Goal: Task Accomplishment & Management: Use online tool/utility

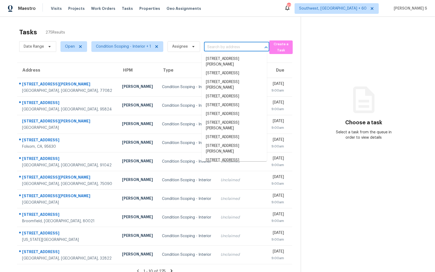
click at [219, 43] on input "text" at bounding box center [229, 47] width 50 height 8
paste input "2077 Green Gate Pl, Grayson, GA, 30017"
type input "2077 Green Gate Pl, Grayson, GA, 30017"
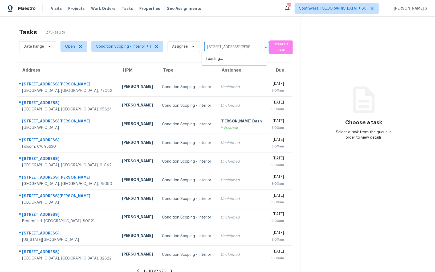
scroll to position [0, 23]
click at [214, 60] on li "2077 Green Gate Pl, Grayson, GA 30017" at bounding box center [234, 62] width 65 height 14
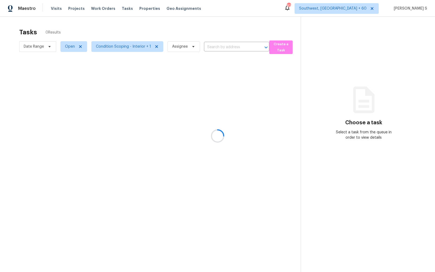
type input "2077 Green Gate Pl, Grayson, GA 30017"
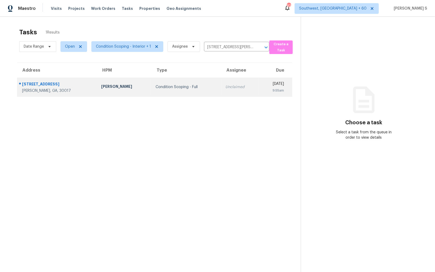
click at [225, 87] on div "Unclaimed" at bounding box center [240, 86] width 30 height 5
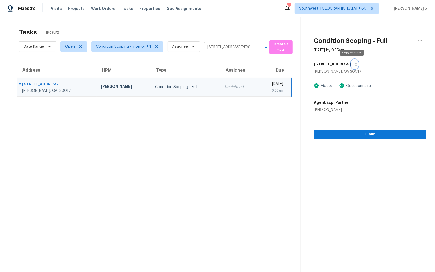
click at [354, 63] on icon "button" at bounding box center [355, 64] width 3 height 3
click at [344, 137] on span "Claim" at bounding box center [370, 134] width 104 height 7
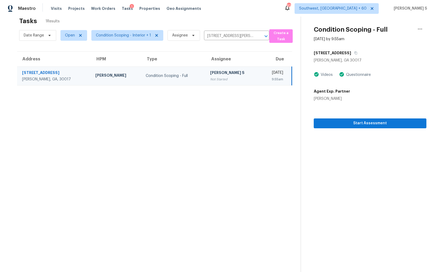
scroll to position [17, 0]
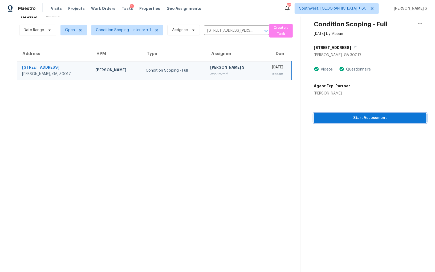
click at [364, 118] on span "Start Assessment" at bounding box center [370, 118] width 104 height 7
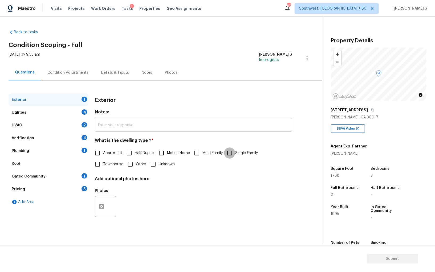
click at [234, 152] on input "Single Family" at bounding box center [229, 153] width 11 height 11
checkbox input "true"
click at [70, 71] on div "Condition Adjustments" at bounding box center [67, 72] width 41 height 5
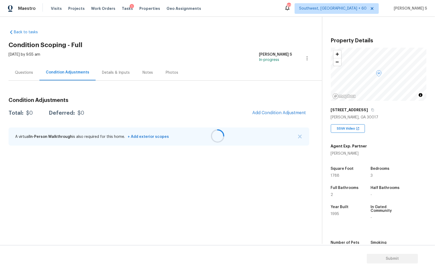
click at [297, 112] on div at bounding box center [217, 136] width 435 height 272
click at [268, 111] on span "Add Condition Adjustment" at bounding box center [279, 113] width 54 height 5
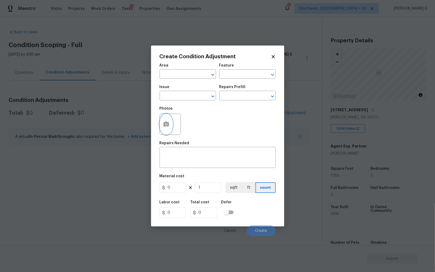
click at [165, 125] on circle "button" at bounding box center [166, 125] width 2 height 2
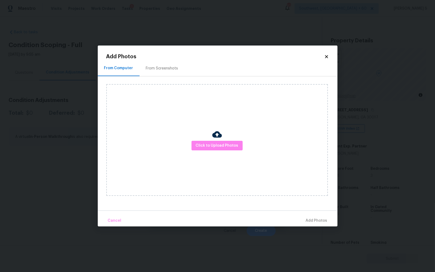
click at [203, 150] on div "Click to Upload Photos" at bounding box center [217, 140] width 222 height 112
click at [207, 146] on span "Click to Upload Photos" at bounding box center [217, 145] width 43 height 7
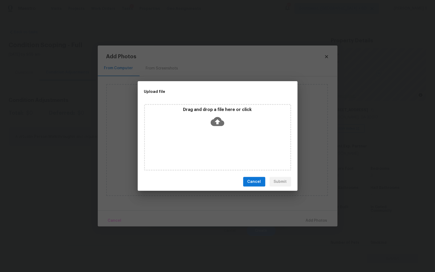
click at [207, 146] on div "Drag and drop a file here or click" at bounding box center [217, 137] width 147 height 67
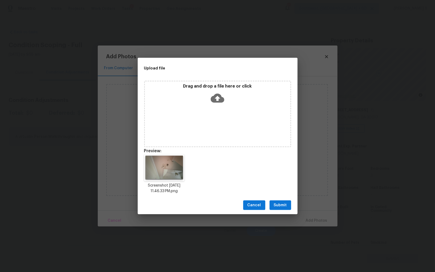
click at [284, 204] on span "Submit" at bounding box center [280, 205] width 13 height 7
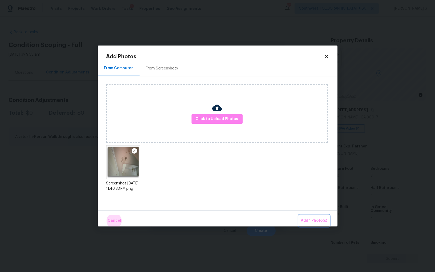
click at [299, 215] on button "Add 1 Photo(s)" at bounding box center [314, 220] width 31 height 11
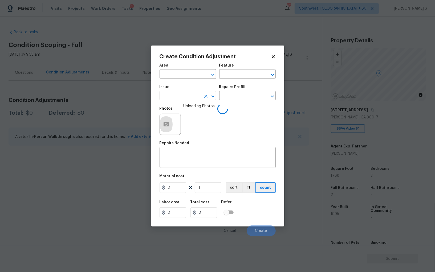
click at [191, 96] on input "text" at bounding box center [181, 96] width 42 height 8
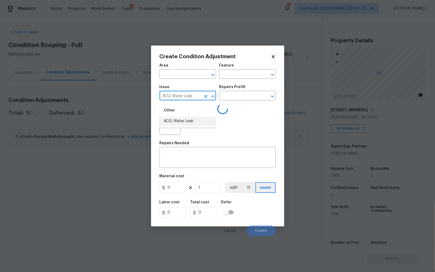
type input "ACQ: Water Leak"
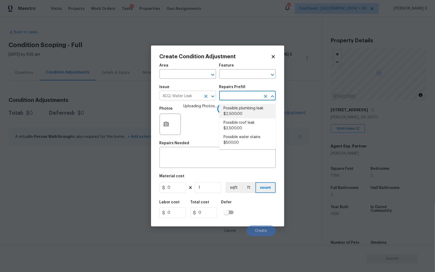
type input "Acquisition"
type textarea "Acquisition Scope: Possible plumbing leak"
type input "2500"
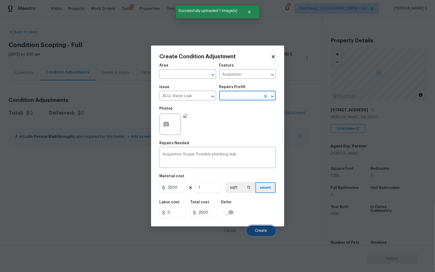
click at [255, 231] on button "Create" at bounding box center [261, 231] width 29 height 11
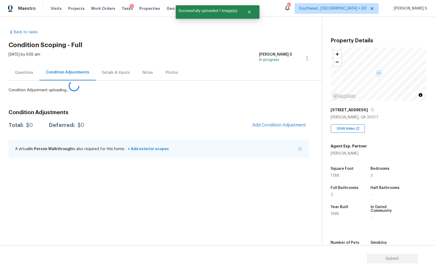
click at [117, 189] on body "Maestro Visits Projects Work Orders Tasks 1 Properties Geo Assignments 878 Sout…" at bounding box center [217, 136] width 435 height 272
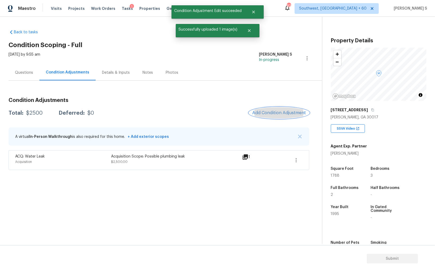
click at [268, 110] on button "Add Condition Adjustment" at bounding box center [279, 112] width 60 height 11
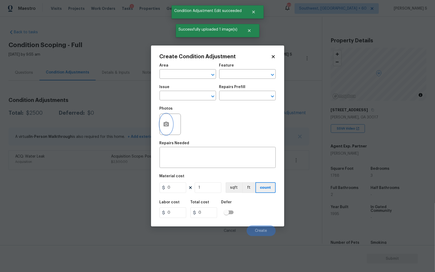
click at [164, 129] on button "button" at bounding box center [166, 124] width 13 height 21
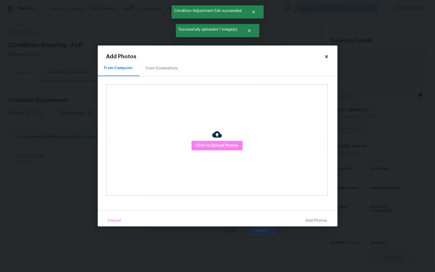
click at [210, 139] on div "Click to Upload Photos" at bounding box center [217, 140] width 222 height 112
click at [210, 154] on div "Click to Upload Photos" at bounding box center [217, 140] width 222 height 112
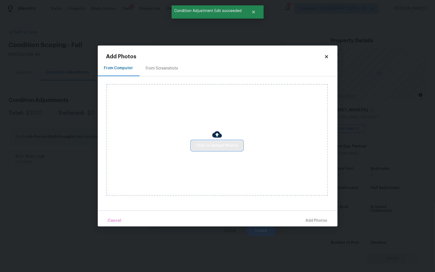
click at [210, 144] on span "Click to Upload Photos" at bounding box center [217, 145] width 43 height 7
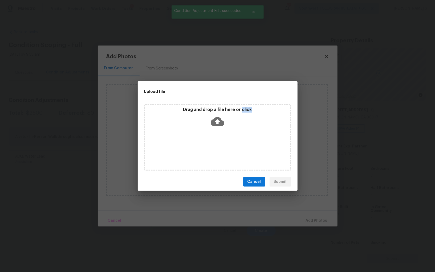
click at [210, 144] on div "Drag and drop a file here or click" at bounding box center [217, 137] width 147 height 67
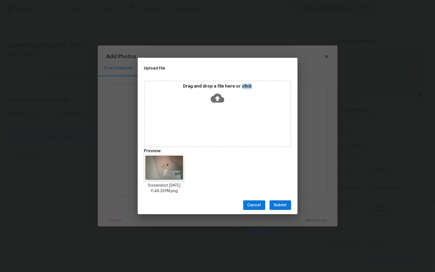
click at [284, 206] on span "Submit" at bounding box center [280, 205] width 13 height 7
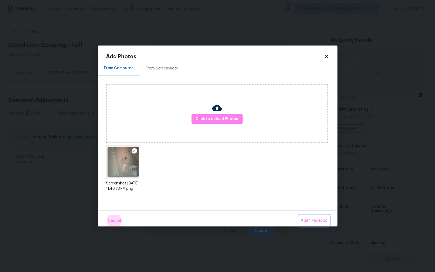
click at [299, 215] on button "Add 1 Photo(s)" at bounding box center [314, 220] width 31 height 11
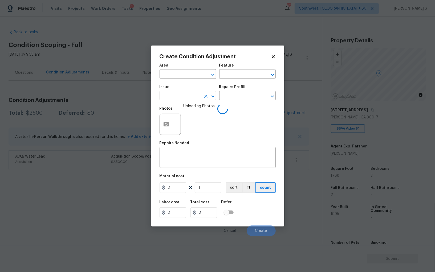
click at [190, 101] on span "Issue ​" at bounding box center [188, 93] width 56 height 22
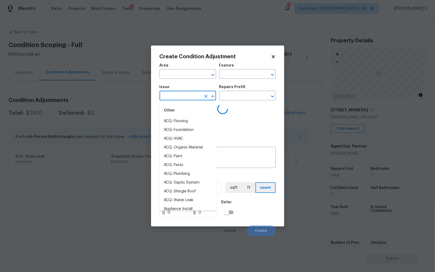
click at [190, 99] on input "text" at bounding box center [181, 96] width 42 height 8
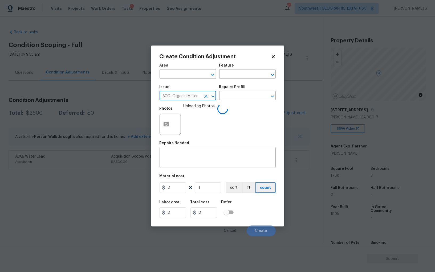
type input "ACQ: Organic Material"
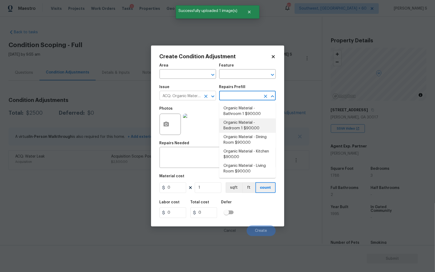
type input "Acquisition"
type textarea "Acquisition Scope: Conditions Conducive to Organic Material - Bedroom 1 Disclai…"
type input "900"
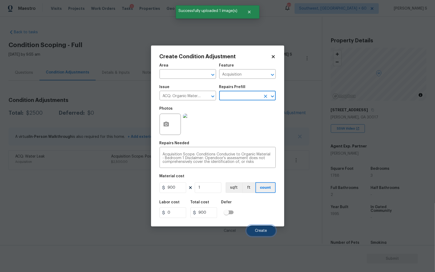
click at [260, 228] on button "Create" at bounding box center [261, 231] width 29 height 11
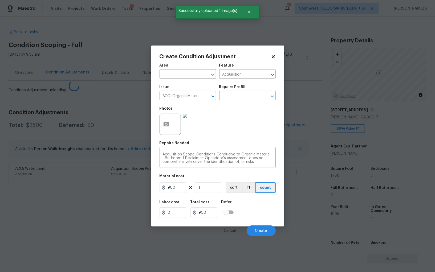
click at [116, 192] on body "Maestro Visits Projects Work Orders Tasks 1 Properties Geo Assignments 878 Sout…" at bounding box center [217, 136] width 435 height 272
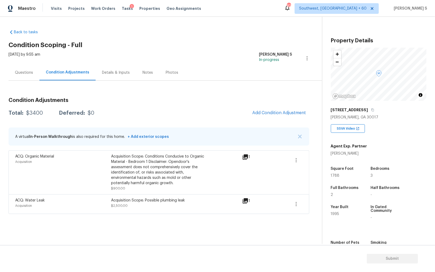
click at [23, 78] on div "Questions" at bounding box center [24, 73] width 31 height 16
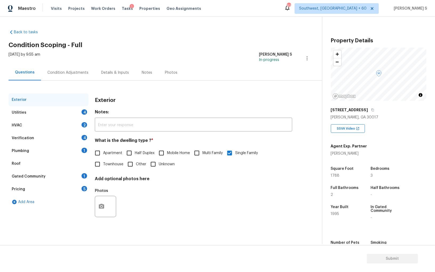
click at [22, 139] on div "Verification" at bounding box center [23, 138] width 22 height 5
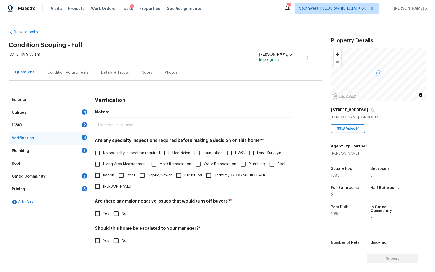
drag, startPoint x: 101, startPoint y: 227, endPoint x: 104, endPoint y: 225, distance: 3.8
click at [101, 235] on input "Yes" at bounding box center [97, 240] width 11 height 11
checkbox input "true"
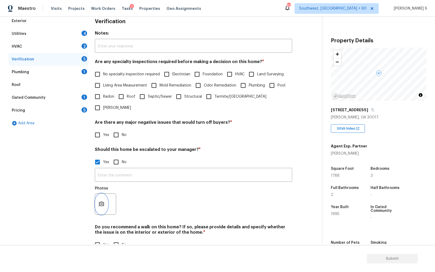
click at [106, 197] on button "button" at bounding box center [101, 204] width 13 height 21
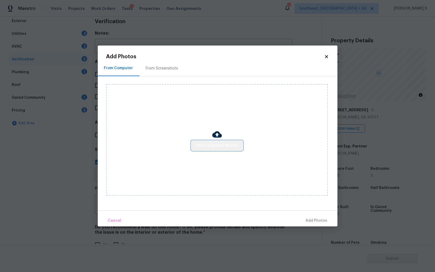
click at [229, 146] on span "Click to Upload Photos" at bounding box center [217, 145] width 43 height 7
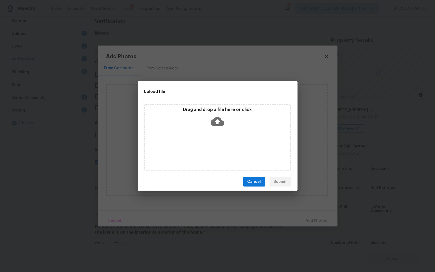
click at [214, 140] on div "Drag and drop a file here or click" at bounding box center [217, 137] width 147 height 67
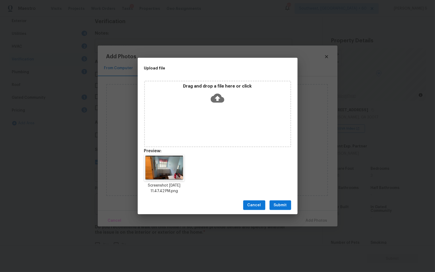
click at [276, 202] on span "Submit" at bounding box center [280, 205] width 13 height 7
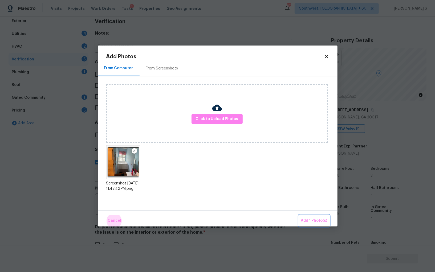
click at [299, 215] on button "Add 1 Photo(s)" at bounding box center [314, 220] width 31 height 11
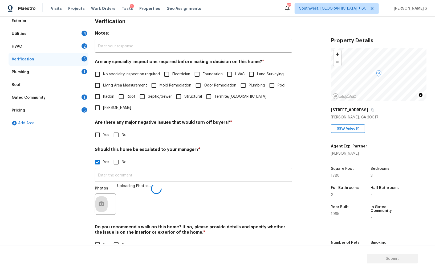
click at [225, 169] on input "text" at bounding box center [193, 175] width 197 height 13
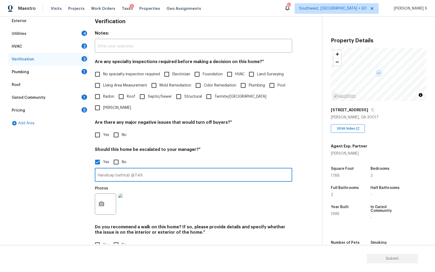
type input "Handicap bathtub @7:49."
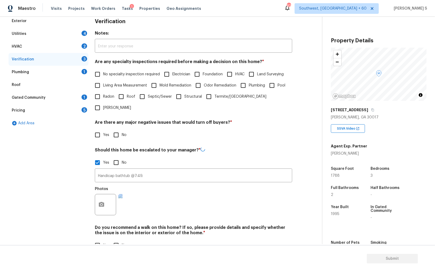
click at [175, 208] on div "Verification Notes: ​ Are any specialty inspections required before making a de…" at bounding box center [193, 136] width 197 height 243
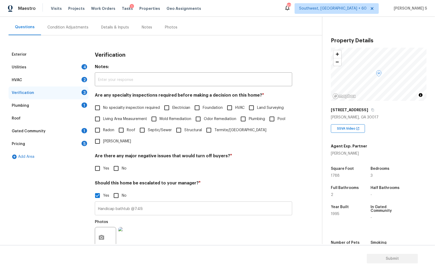
scroll to position [0, 0]
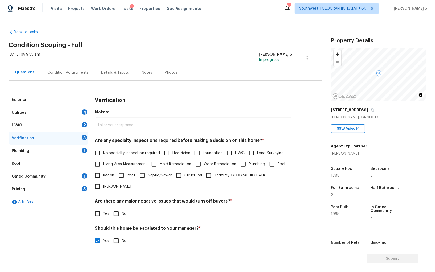
click at [81, 112] on div "Utilities 4" at bounding box center [49, 112] width 80 height 13
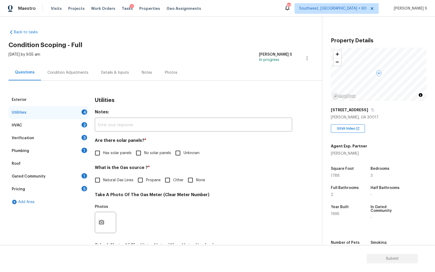
click at [137, 157] on input "No solar panels" at bounding box center [138, 153] width 11 height 11
checkbox input "true"
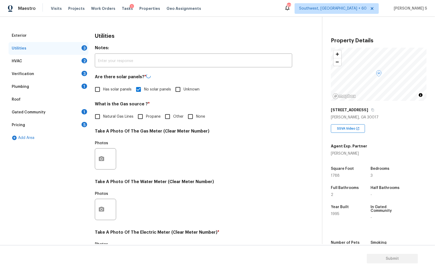
scroll to position [95, 0]
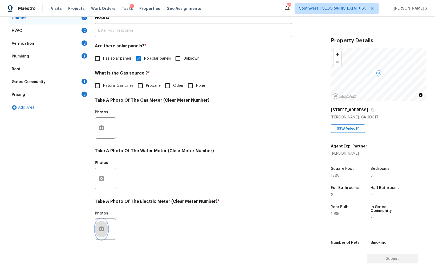
click at [100, 225] on button "button" at bounding box center [101, 229] width 13 height 21
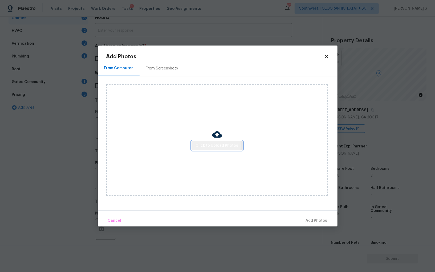
click at [208, 146] on span "Click to Upload Photos" at bounding box center [217, 145] width 43 height 7
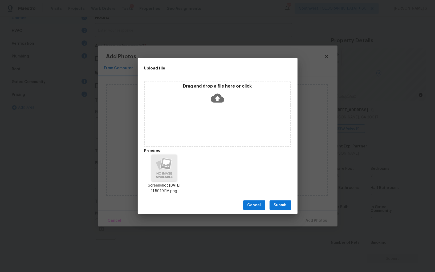
click at [282, 207] on span "Submit" at bounding box center [280, 205] width 13 height 7
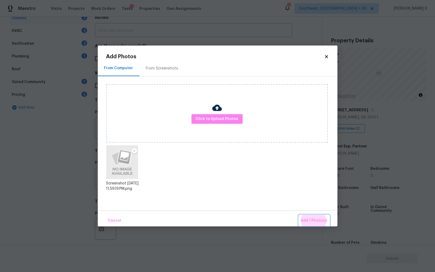
click at [299, 215] on button "Add 1 Photo(s)" at bounding box center [314, 220] width 31 height 11
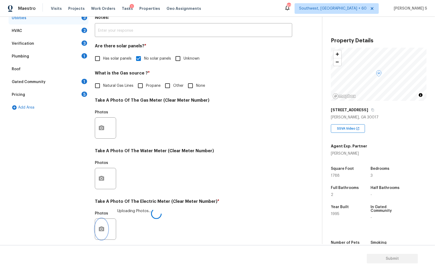
scroll to position [129, 0]
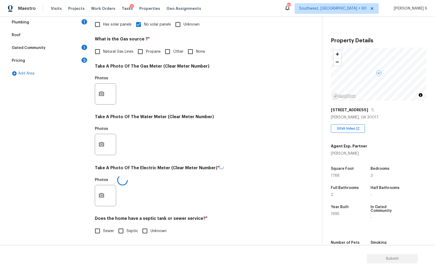
click at [122, 231] on input "Septic" at bounding box center [120, 231] width 11 height 11
checkbox input "true"
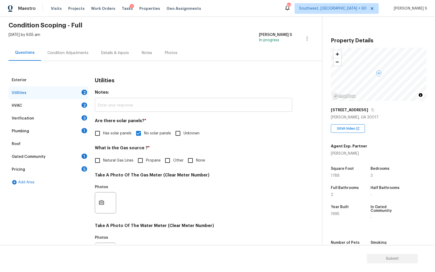
scroll to position [9, 0]
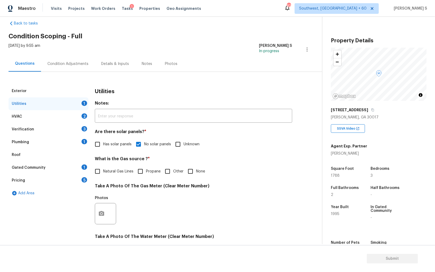
click at [80, 142] on div "Plumbing 1" at bounding box center [49, 142] width 80 height 13
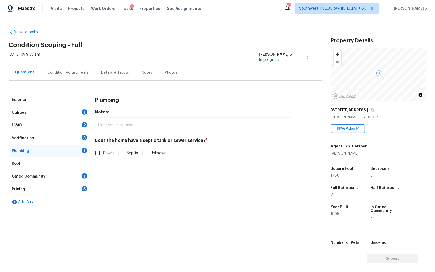
scroll to position [0, 0]
click at [122, 150] on input "Septic" at bounding box center [120, 153] width 11 height 11
checkbox input "true"
click at [77, 177] on div "Gated Community 1" at bounding box center [49, 176] width 80 height 13
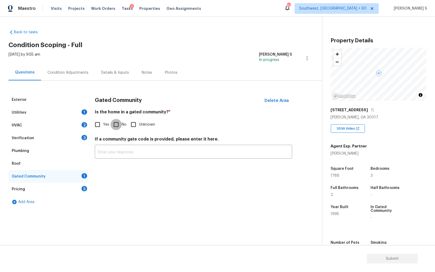
click at [115, 128] on input "No" at bounding box center [116, 124] width 11 height 11
checkbox input "true"
click at [75, 139] on div "Verification 3" at bounding box center [49, 138] width 80 height 13
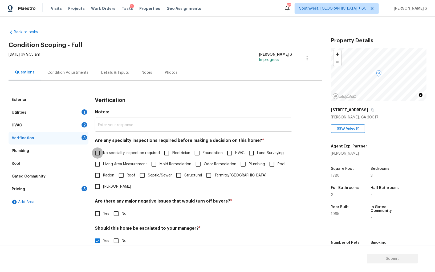
click at [96, 155] on input "No specialty inspection required" at bounding box center [97, 153] width 11 height 11
checkbox input "true"
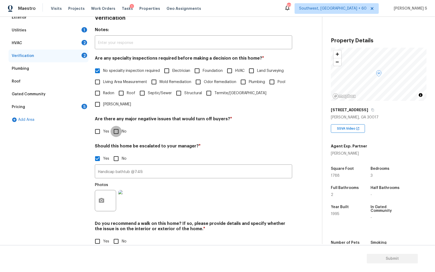
click at [116, 126] on input "No" at bounding box center [116, 131] width 11 height 11
checkbox input "true"
click at [117, 236] on input "No" at bounding box center [116, 241] width 11 height 11
checkbox input "true"
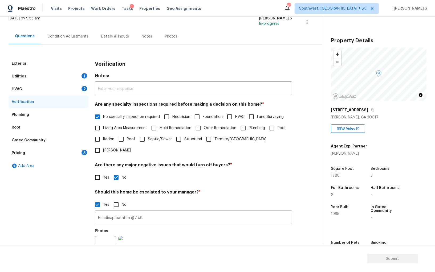
scroll to position [0, 0]
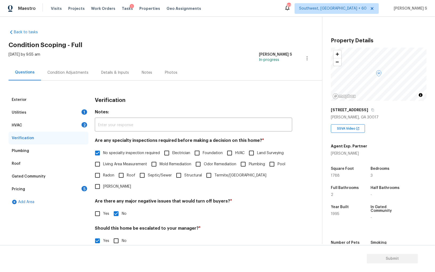
click at [83, 124] on div "2" at bounding box center [84, 124] width 6 height 5
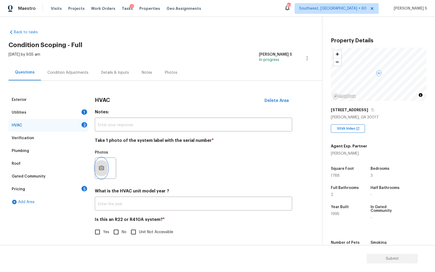
click at [102, 164] on button "button" at bounding box center [101, 168] width 13 height 21
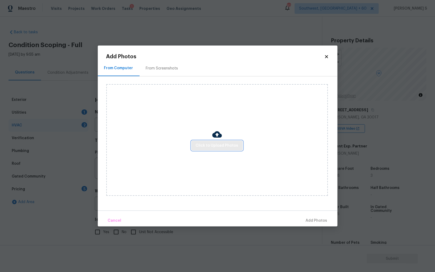
click at [231, 142] on span "Click to Upload Photos" at bounding box center [217, 145] width 43 height 7
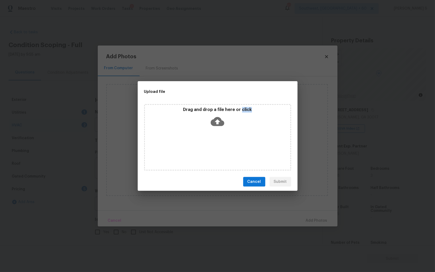
click at [231, 142] on div "Drag and drop a file here or click" at bounding box center [217, 137] width 147 height 67
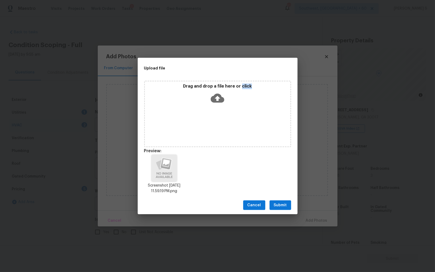
click at [281, 206] on span "Submit" at bounding box center [280, 205] width 13 height 7
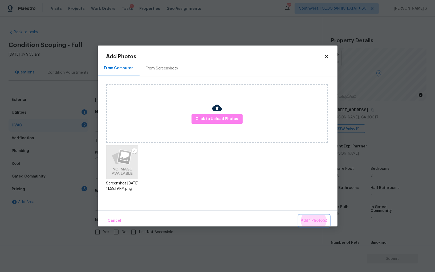
click at [299, 215] on button "Add 1 Photo(s)" at bounding box center [314, 220] width 31 height 11
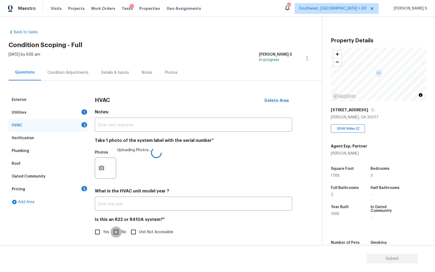
click at [116, 232] on input "No" at bounding box center [116, 232] width 11 height 11
checkbox input "true"
click at [57, 89] on div "Exterior Utilities 1 HVAC Verification Plumbing Roof Gated Community Pricing 5 …" at bounding box center [159, 163] width 301 height 164
click at [68, 71] on div "Condition Adjustments" at bounding box center [67, 72] width 41 height 5
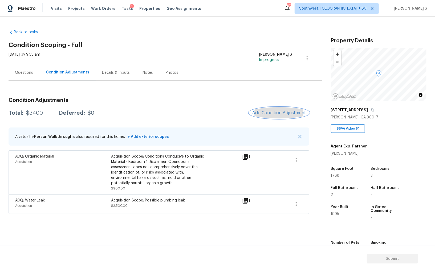
click at [268, 108] on button "Add Condition Adjustment" at bounding box center [279, 112] width 60 height 11
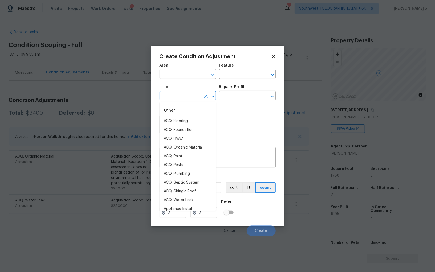
click at [180, 96] on input "text" at bounding box center [181, 96] width 42 height 8
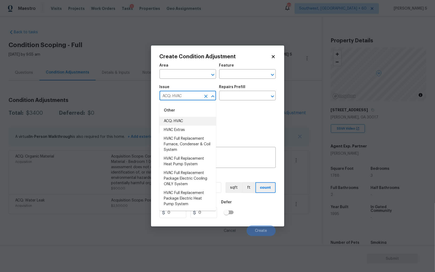
type input "ACQ: HVAC"
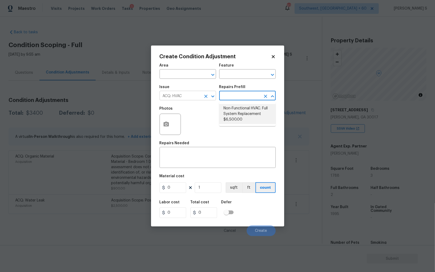
type input "Acquisition"
type textarea "Acquisition Scope: Full System Replacement"
type input "6500"
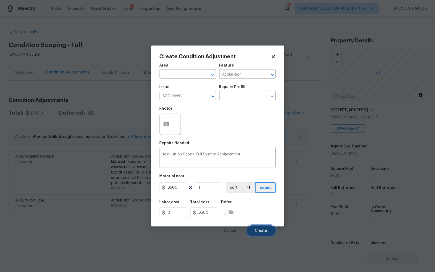
click at [256, 228] on button "Create" at bounding box center [261, 231] width 29 height 11
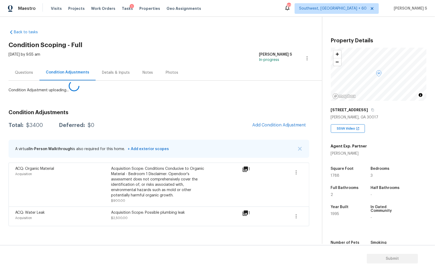
click at [38, 193] on body "Maestro Visits Projects Work Orders Tasks 1 Properties Geo Assignments 878 Sout…" at bounding box center [217, 136] width 435 height 272
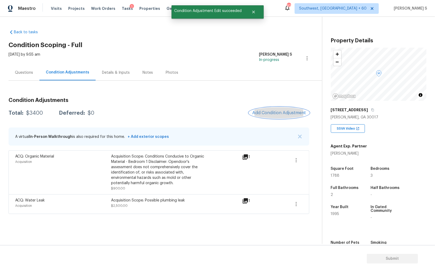
click at [277, 117] on button "Add Condition Adjustment" at bounding box center [279, 112] width 60 height 11
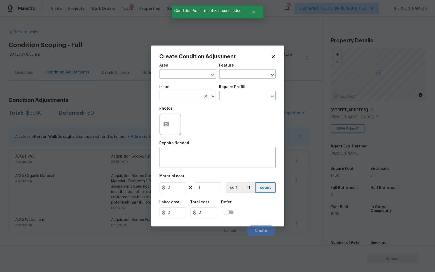
click at [201, 96] on div "​" at bounding box center [188, 96] width 56 height 8
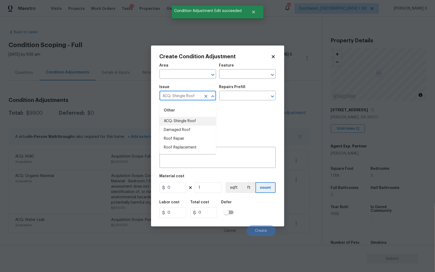
type input "ACQ: Shingle Roof"
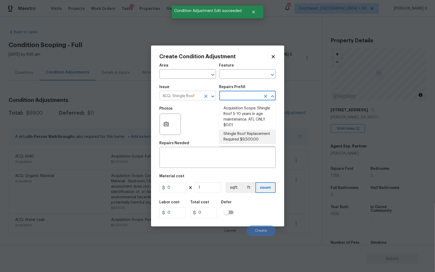
type input "Acquisition"
type textarea "Acquisition Scope: Shingle Roof Replacement required."
type input "9500"
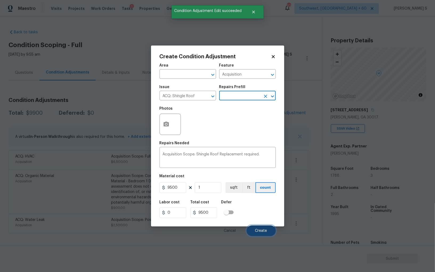
click at [266, 233] on span "Create" at bounding box center [261, 231] width 12 height 4
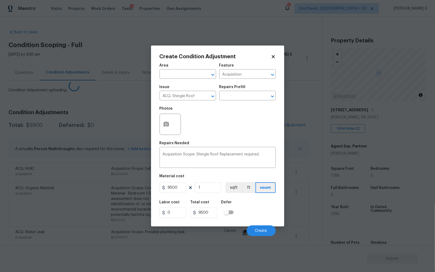
click at [109, 214] on body "Maestro Visits Projects Work Orders Tasks 1 Properties Geo Assignments 878 Sout…" at bounding box center [217, 136] width 435 height 272
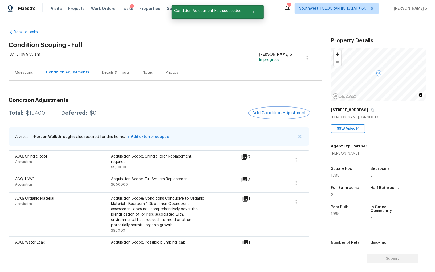
click at [269, 113] on span "Add Condition Adjustment" at bounding box center [279, 113] width 54 height 5
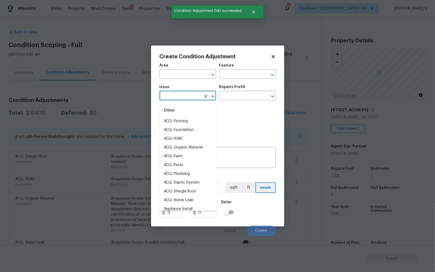
click at [176, 95] on input "text" at bounding box center [181, 96] width 42 height 8
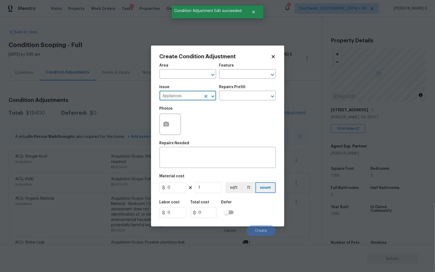
type input "Appliances"
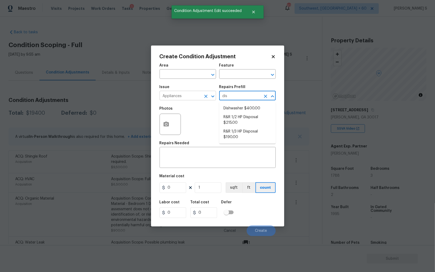
type input "dish"
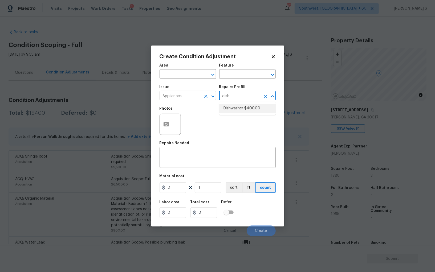
type input "Appliances"
type textarea "Remove the existing dishwasher and prep the area for a new unit. Install a new …"
type input "400"
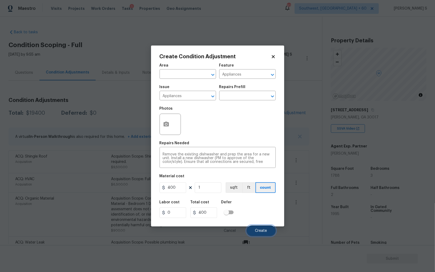
click at [262, 228] on button "Create" at bounding box center [261, 231] width 29 height 11
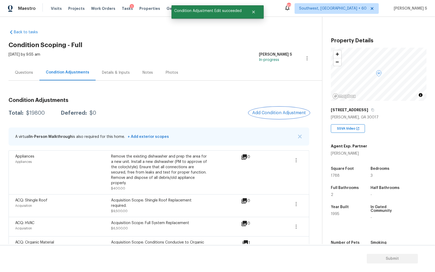
click at [276, 114] on span "Add Condition Adjustment" at bounding box center [279, 113] width 54 height 5
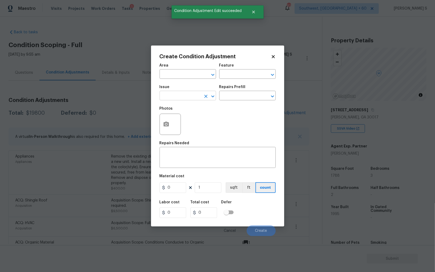
click at [195, 96] on input "text" at bounding box center [181, 96] width 42 height 8
type input "Pressure Washing"
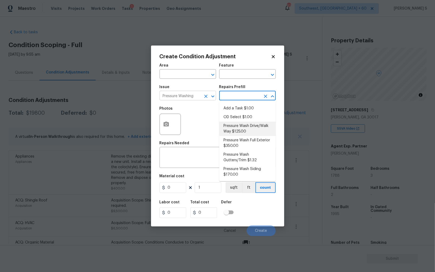
type input "Siding"
type textarea "Pressure wash the driveways/walkways as directed by the PM. Ensure that all deb…"
type input "125"
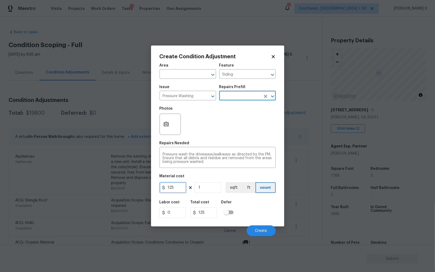
click at [177, 191] on input "125" at bounding box center [173, 187] width 27 height 11
type input "200"
click at [264, 217] on div "Labor cost 0 Total cost 200 Defer" at bounding box center [218, 209] width 116 height 24
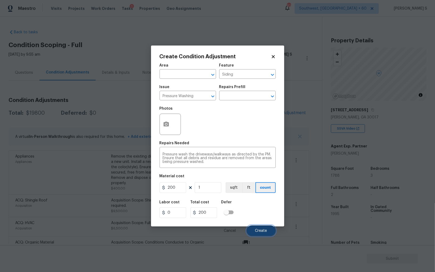
click at [260, 235] on button "Create" at bounding box center [261, 231] width 29 height 11
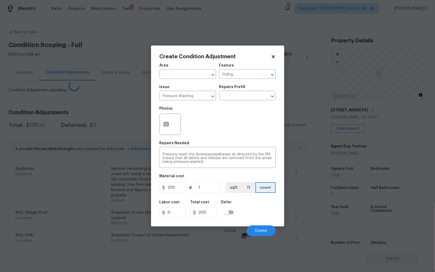
click at [117, 209] on body "Maestro Visits Projects Work Orders Tasks 1 Properties Geo Assignments 878 Sout…" at bounding box center [217, 136] width 435 height 272
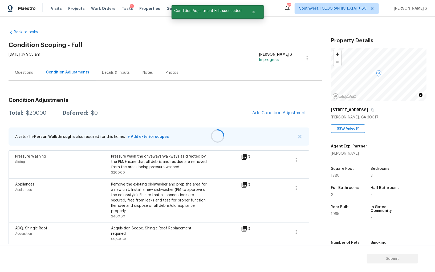
click at [279, 109] on div at bounding box center [217, 136] width 435 height 272
click at [271, 109] on button "Add Condition Adjustment" at bounding box center [279, 112] width 60 height 11
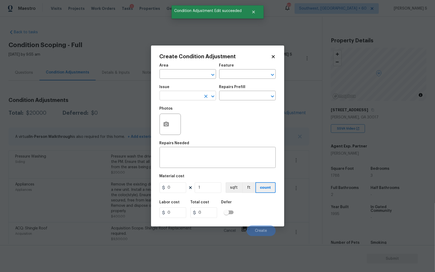
click at [184, 99] on input "text" at bounding box center [181, 96] width 42 height 8
type input "Landscape Package"
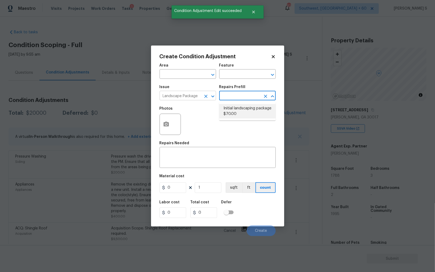
type input "Home Readiness Packages"
type textarea "Mowing of grass up to 6" in height. Mow, edge along driveways & sidewalks, trim…"
type input "70"
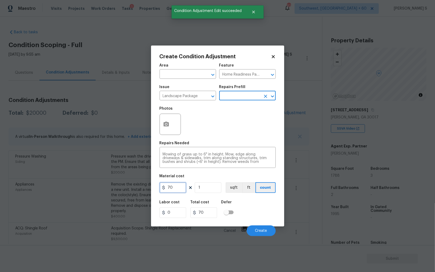
click at [178, 191] on input "70" at bounding box center [173, 187] width 27 height 11
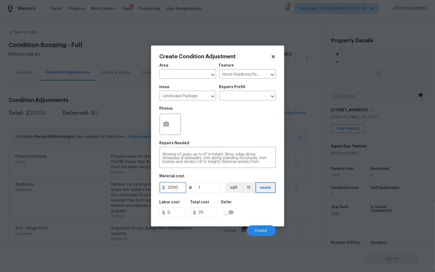
type input "2000"
click at [252, 214] on div "Labor cost 0 Total cost 2000 Defer" at bounding box center [218, 209] width 116 height 24
click at [260, 234] on button "Create" at bounding box center [261, 231] width 29 height 11
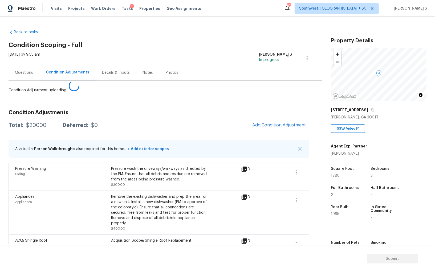
drag, startPoint x: 99, startPoint y: 227, endPoint x: 180, endPoint y: 206, distance: 83.2
click at [99, 226] on body "Maestro Visits Projects Work Orders Tasks 1 Properties Geo Assignments 878 Sout…" at bounding box center [217, 136] width 435 height 272
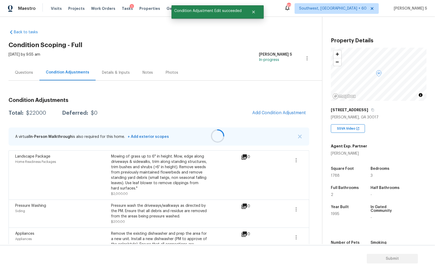
click at [26, 72] on div at bounding box center [217, 136] width 435 height 272
click at [26, 72] on div "Questions" at bounding box center [24, 72] width 18 height 5
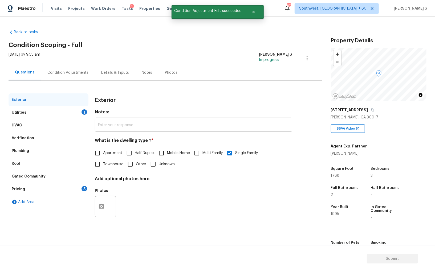
click at [29, 136] on div "Verification" at bounding box center [23, 138] width 22 height 5
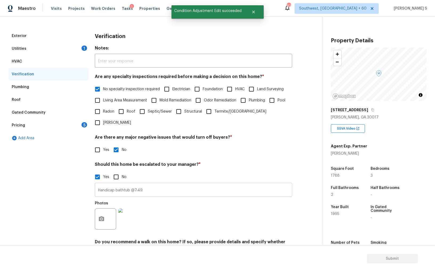
scroll to position [68, 0]
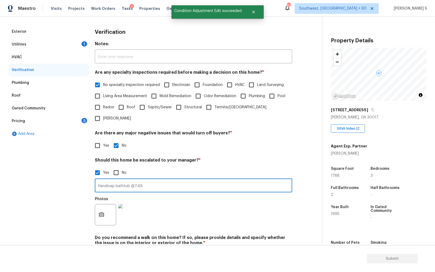
click at [152, 180] on input "Handicap bathtub @7:49." at bounding box center [193, 186] width 197 height 13
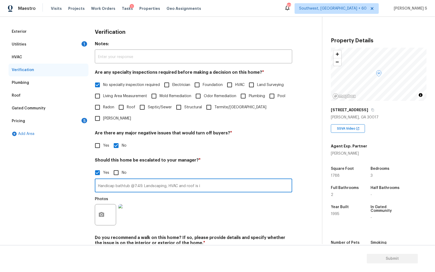
click at [152, 180] on input "Handicap bathtub @7:49. Landscaping, HVAC and roof is i" at bounding box center [193, 186] width 197 height 13
click at [152, 180] on input "Handicap bathtub @7:49. Landnscaping, HVAC and roof is i" at bounding box center [193, 186] width 197 height 13
type input "Handicap bathtub @7:49. Landnscaping, HVAC and roof is in poor and fair conditi…"
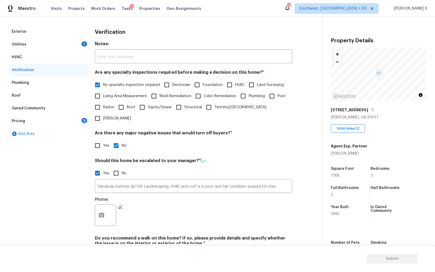
click at [217, 197] on div "Photos" at bounding box center [193, 212] width 197 height 35
click at [62, 47] on div "Utilities 1" at bounding box center [49, 44] width 80 height 13
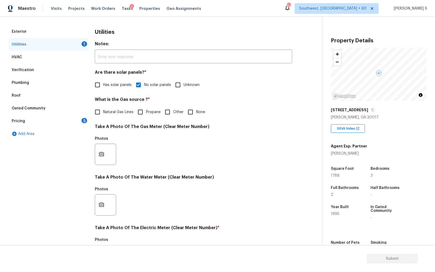
click at [99, 115] on input "Natural Gas Lines" at bounding box center [97, 112] width 11 height 11
checkbox input "true"
click at [80, 119] on div "Pricing 5" at bounding box center [49, 121] width 80 height 13
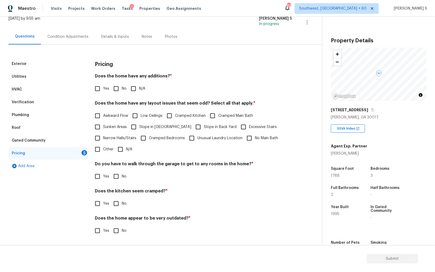
click at [124, 85] on label "No" at bounding box center [119, 88] width 16 height 11
click at [122, 85] on input "No" at bounding box center [116, 88] width 11 height 11
checkbox input "true"
drag, startPoint x: 178, startPoint y: 125, endPoint x: 165, endPoint y: 125, distance: 12.3
click at [193, 125] on input "Slope in Back Yard" at bounding box center [198, 126] width 11 height 11
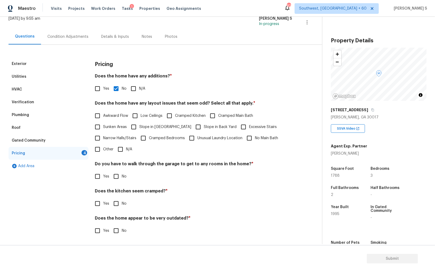
checkbox input "true"
click at [143, 126] on span "Slope in [GEOGRAPHIC_DATA]" at bounding box center [165, 128] width 52 height 6
click at [139, 126] on input "Slope in [GEOGRAPHIC_DATA]" at bounding box center [133, 127] width 11 height 11
checkbox input "true"
click at [193, 124] on input "Slope in Back Yard" at bounding box center [198, 127] width 11 height 11
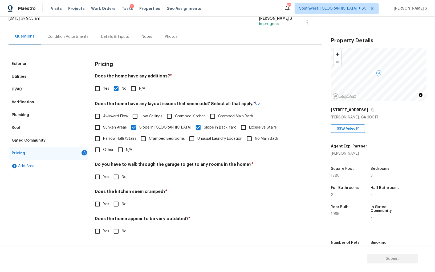
checkbox input "false"
click at [113, 177] on input "No" at bounding box center [116, 176] width 11 height 11
checkbox input "true"
click at [116, 207] on input "No" at bounding box center [116, 204] width 11 height 11
checkbox input "true"
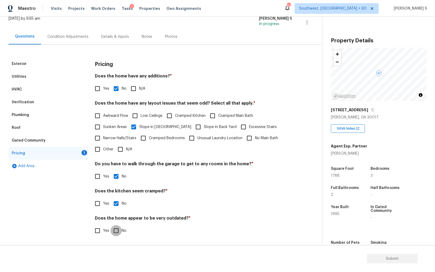
click at [115, 233] on input "No" at bounding box center [116, 230] width 11 height 11
checkbox input "true"
click at [85, 30] on div "Condition Adjustments" at bounding box center [68, 37] width 54 height 16
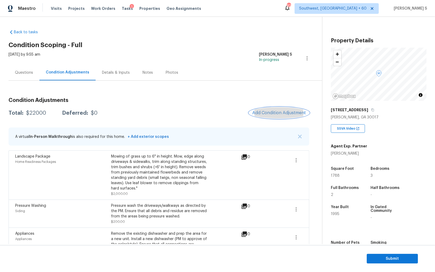
click at [289, 113] on span "Add Condition Adjustment" at bounding box center [279, 113] width 54 height 5
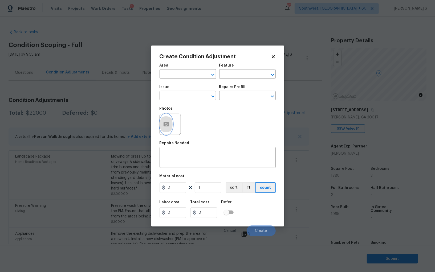
click at [161, 122] on button "button" at bounding box center [166, 124] width 13 height 21
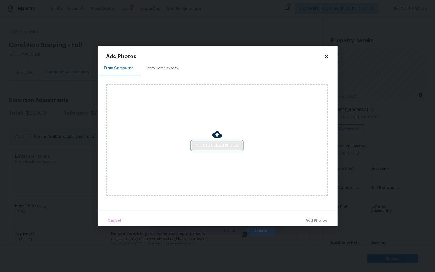
click at [209, 145] on span "Click to Upload Photos" at bounding box center [217, 145] width 43 height 7
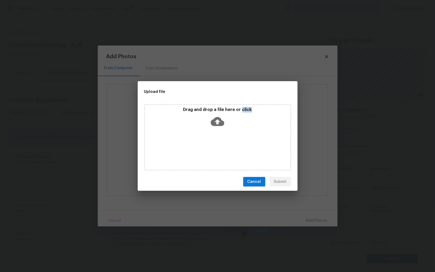
click at [209, 145] on div "Drag and drop a file here or click" at bounding box center [217, 137] width 147 height 67
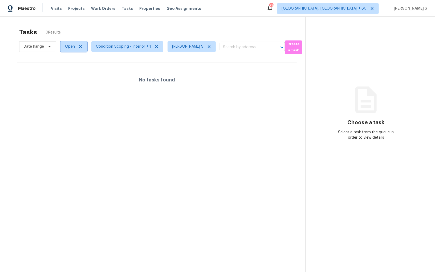
click at [70, 44] on span "Open" at bounding box center [70, 46] width 10 height 5
click at [78, 77] on label "Blocked" at bounding box center [73, 76] width 21 height 5
click at [67, 77] on input "Blocked" at bounding box center [64, 75] width 3 height 3
checkbox input "true"
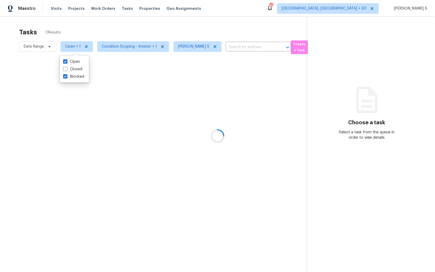
click at [193, 163] on div at bounding box center [217, 136] width 435 height 272
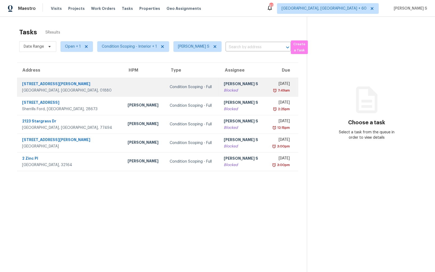
click at [224, 84] on div "[PERSON_NAME] S" at bounding box center [242, 84] width 37 height 7
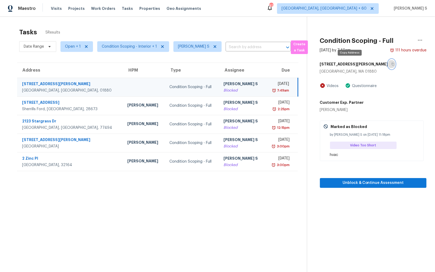
click at [391, 64] on icon "button" at bounding box center [392, 64] width 3 height 3
click at [392, 63] on icon "button" at bounding box center [393, 64] width 3 height 3
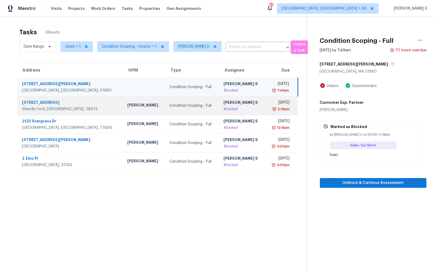
click at [227, 102] on div "[PERSON_NAME] S" at bounding box center [241, 103] width 37 height 7
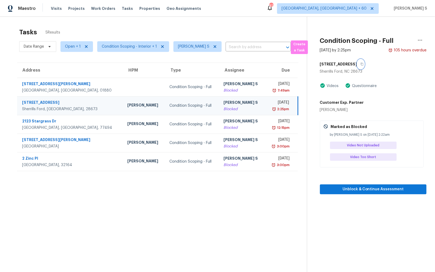
click at [360, 64] on icon "button" at bounding box center [361, 64] width 3 height 3
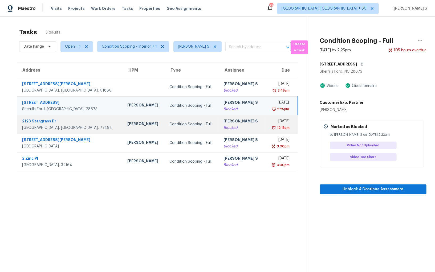
click at [228, 125] on div "Blocked" at bounding box center [241, 127] width 37 height 5
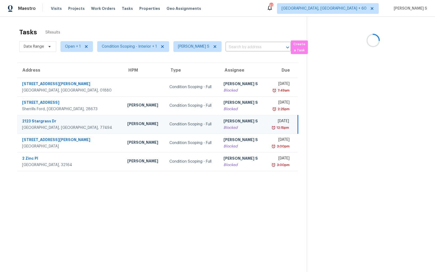
click at [223, 126] on div "Blocked" at bounding box center [241, 127] width 37 height 5
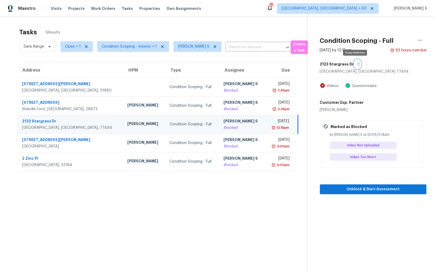
click at [354, 63] on button "button" at bounding box center [357, 64] width 7 height 10
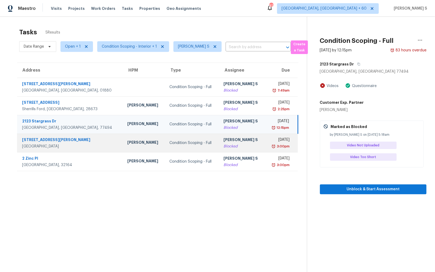
click at [237, 142] on div "[PERSON_NAME] S" at bounding box center [241, 140] width 37 height 7
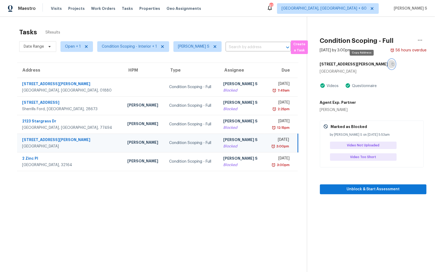
click at [388, 66] on button "button" at bounding box center [391, 64] width 7 height 10
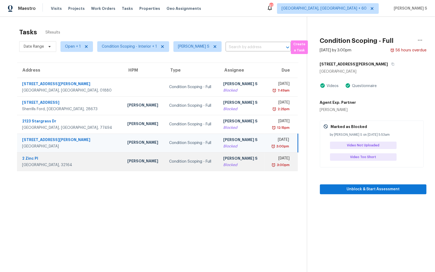
click at [223, 164] on div "Blocked" at bounding box center [241, 164] width 37 height 5
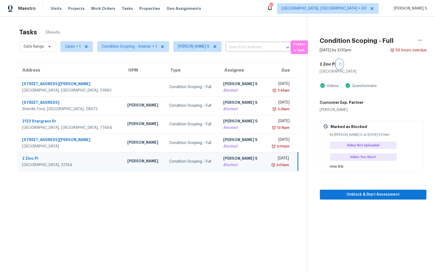
click at [340, 63] on icon "button" at bounding box center [340, 64] width 3 height 3
click at [214, 47] on icon at bounding box center [215, 46] width 3 height 3
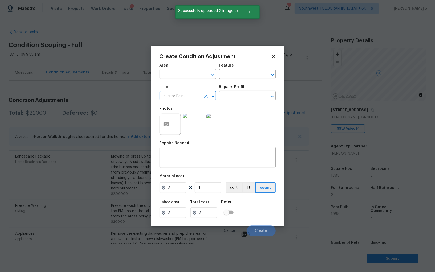
type input "Interior Paint"
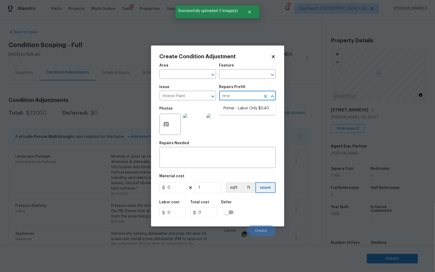
type input "rimer"
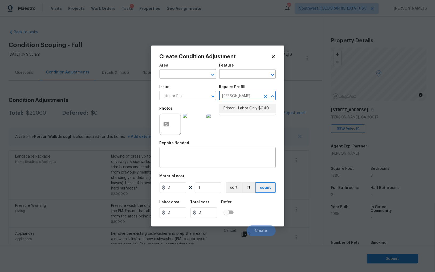
type input "Overall Paint"
type input "0.4"
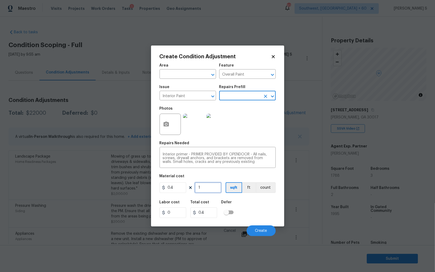
click at [206, 189] on input "1" at bounding box center [208, 187] width 27 height 11
type input "9"
type input "3.6"
type input "90"
type input "36"
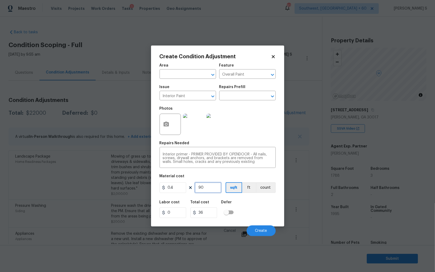
type input "900"
type input "360"
type input "8"
type input "3.2"
type input "80"
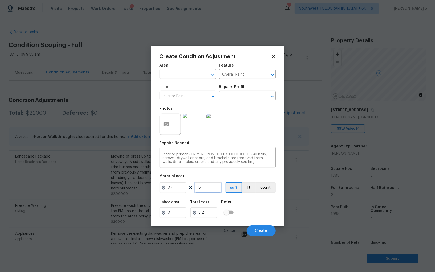
type input "32"
type input "800"
type input "320"
type input "800"
click at [268, 214] on div "Labor cost 0 Total cost 320 Defer" at bounding box center [218, 209] width 116 height 24
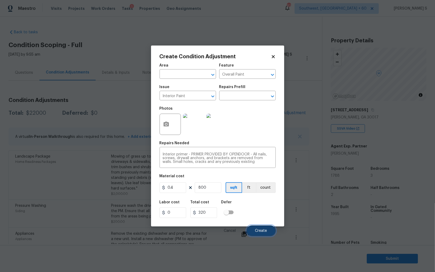
click at [264, 230] on span "Create" at bounding box center [261, 231] width 12 height 4
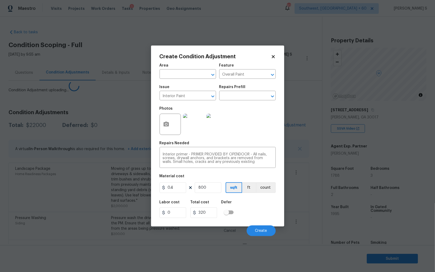
click at [91, 206] on body "Maestro Visits Projects Work Orders Tasks 1 Properties Geo Assignments 878 Sout…" at bounding box center [217, 136] width 435 height 272
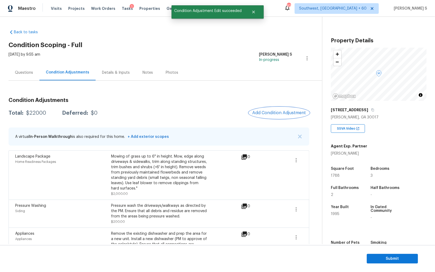
click at [284, 108] on button "Add Condition Adjustment" at bounding box center [279, 112] width 60 height 11
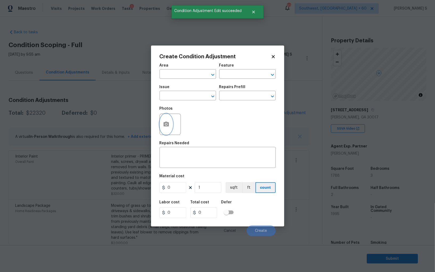
click at [163, 127] on icon "button" at bounding box center [166, 124] width 6 height 6
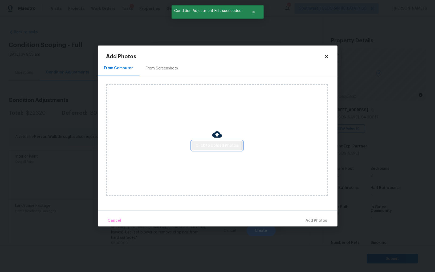
click at [216, 146] on span "Click to Upload Photos" at bounding box center [217, 145] width 43 height 7
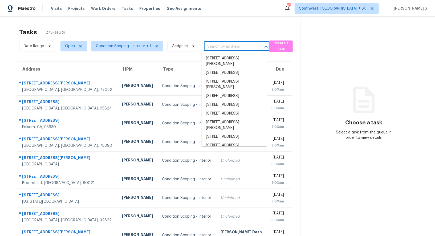
click at [223, 48] on input "text" at bounding box center [229, 47] width 50 height 8
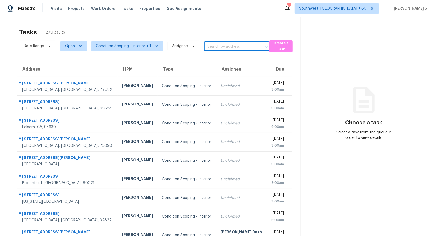
click at [223, 48] on input "text" at bounding box center [229, 47] width 50 height 8
paste input "[STREET_ADDRESS]"
type input "[STREET_ADDRESS]"
click at [225, 58] on li "[STREET_ADDRESS]" at bounding box center [234, 58] width 65 height 9
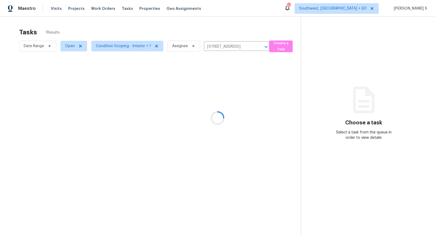
click at [243, 81] on div at bounding box center [217, 118] width 435 height 236
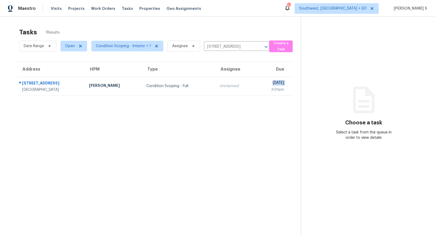
click at [260, 81] on div "[DATE]" at bounding box center [272, 83] width 24 height 7
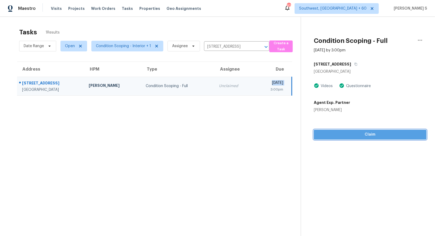
click at [346, 135] on span "Claim" at bounding box center [370, 134] width 104 height 7
click at [323, 133] on span "Start Assessment" at bounding box center [370, 134] width 104 height 7
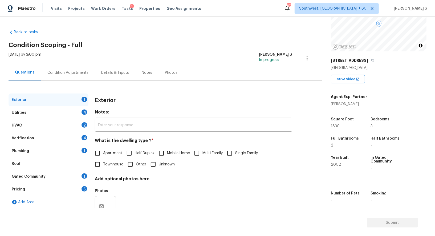
scroll to position [73, 0]
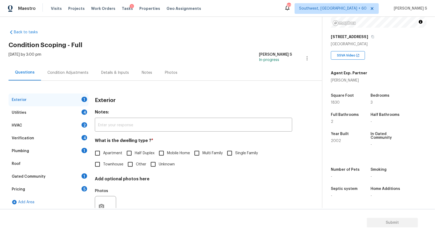
click at [233, 156] on input "Single Family" at bounding box center [229, 153] width 11 height 11
checkbox input "true"
click at [85, 114] on div "4" at bounding box center [84, 111] width 6 height 5
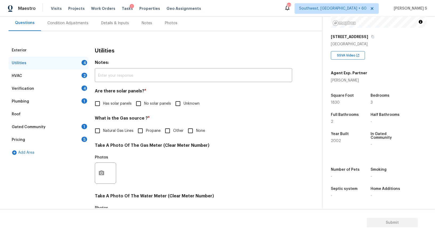
click at [138, 105] on input "No solar panels" at bounding box center [138, 103] width 11 height 11
checkbox input "true"
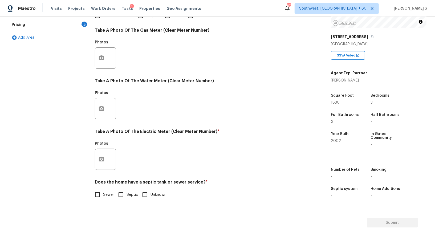
click at [96, 198] on input "Sewer" at bounding box center [97, 194] width 11 height 11
checkbox input "true"
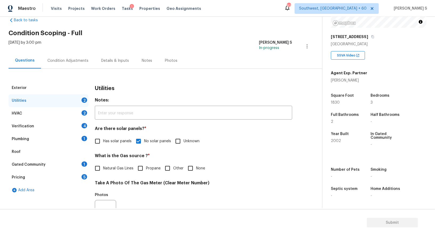
click at [78, 139] on div "Plumbing 1" at bounding box center [49, 139] width 80 height 13
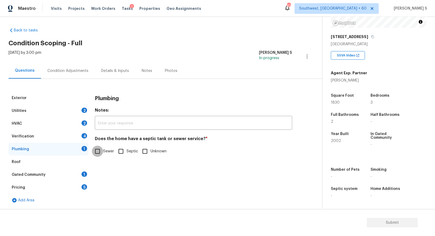
click at [96, 151] on input "Sewer" at bounding box center [97, 151] width 11 height 11
checkbox input "true"
click at [80, 178] on div "Gated Community 1" at bounding box center [49, 174] width 80 height 13
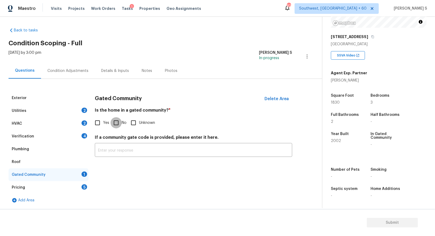
click at [120, 121] on input "No" at bounding box center [116, 122] width 11 height 11
checkbox input "true"
click at [83, 137] on div "4" at bounding box center [84, 135] width 6 height 5
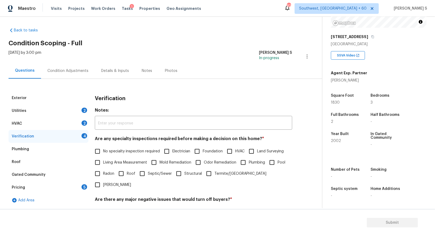
click at [97, 149] on input "No specialty inspection required" at bounding box center [97, 151] width 11 height 11
checkbox input "true"
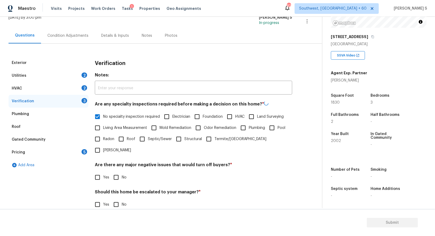
scroll to position [60, 0]
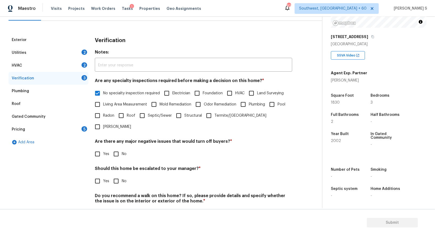
click at [118, 148] on input "No" at bounding box center [116, 153] width 11 height 11
checkbox input "true"
click at [117, 208] on input "No" at bounding box center [116, 213] width 11 height 11
checkbox input "true"
click at [97, 176] on input "Yes" at bounding box center [97, 181] width 11 height 11
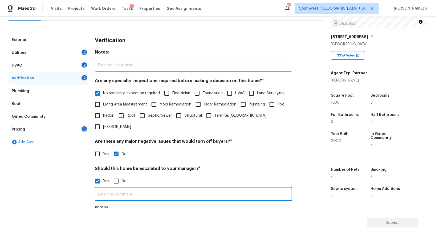
click at [115, 188] on input "text" at bounding box center [193, 194] width 197 height 13
click at [102, 176] on input "Yes" at bounding box center [97, 181] width 11 height 11
checkbox input "false"
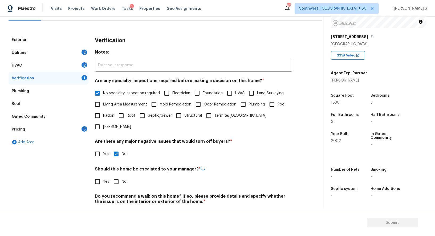
scroll to position [0, 0]
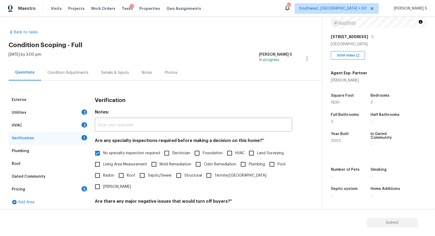
click at [84, 125] on div "2" at bounding box center [84, 124] width 6 height 5
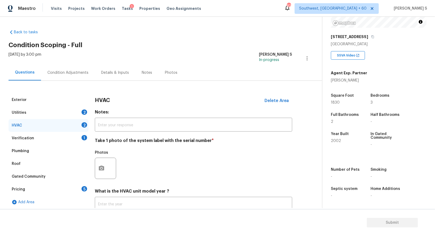
scroll to position [30, 0]
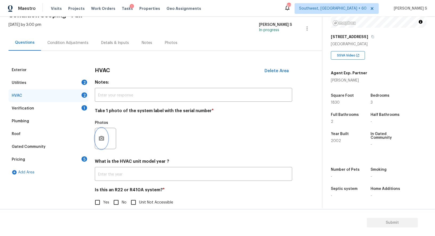
click at [103, 145] on button "button" at bounding box center [101, 138] width 13 height 21
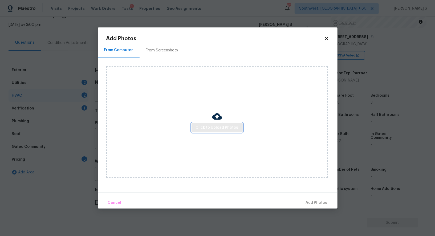
click at [224, 127] on span "Click to Upload Photos" at bounding box center [217, 127] width 43 height 7
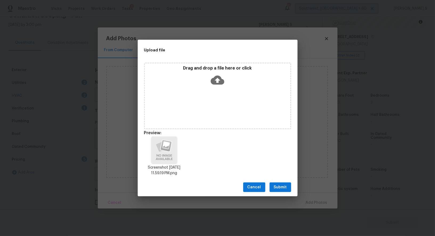
click at [280, 185] on span "Submit" at bounding box center [280, 187] width 13 height 7
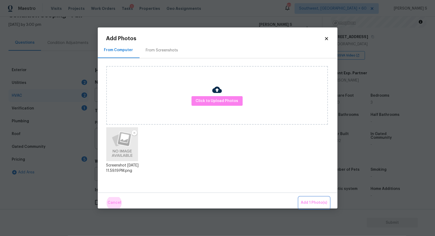
click at [299, 197] on button "Add 1 Photo(s)" at bounding box center [314, 202] width 31 height 11
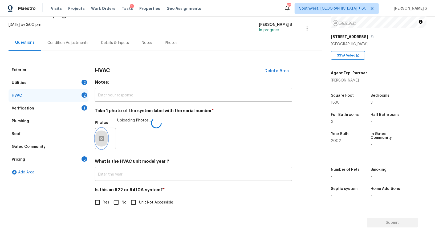
scroll to position [38, 0]
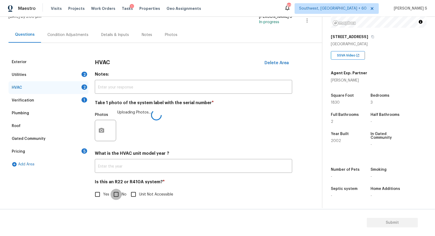
click at [112, 194] on input "No" at bounding box center [116, 194] width 11 height 11
checkbox input "true"
click at [84, 72] on div "2" at bounding box center [84, 74] width 6 height 5
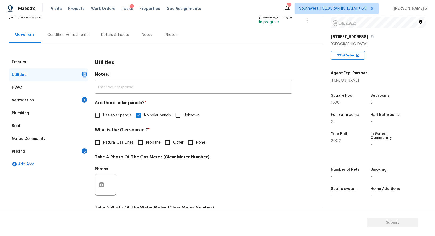
click at [84, 72] on div "2" at bounding box center [84, 74] width 6 height 5
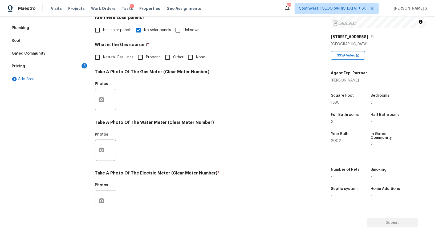
scroll to position [132, 0]
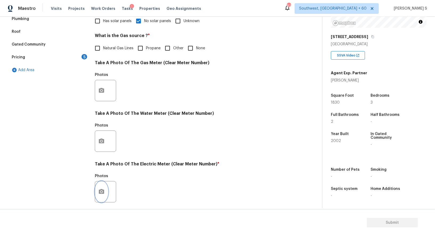
click at [100, 188] on button "button" at bounding box center [101, 191] width 13 height 21
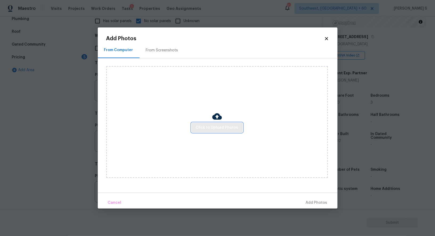
click at [223, 125] on span "Click to Upload Photos" at bounding box center [217, 127] width 43 height 7
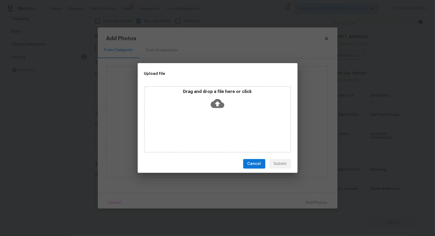
click at [223, 125] on div "Drag and drop a file here or click" at bounding box center [217, 119] width 147 height 67
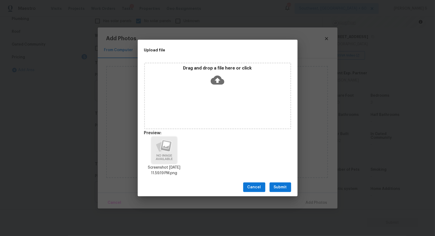
click at [278, 186] on span "Submit" at bounding box center [280, 187] width 13 height 7
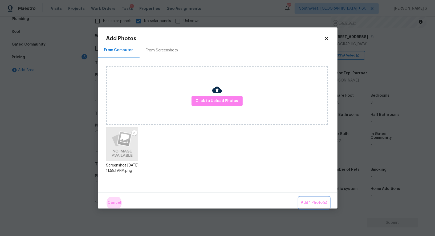
click at [299, 197] on button "Add 1 Photo(s)" at bounding box center [314, 202] width 31 height 11
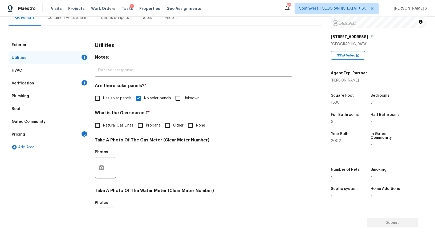
scroll to position [0, 0]
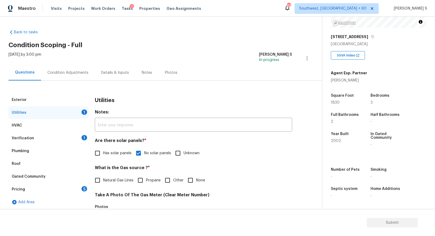
click at [71, 72] on div "Condition Adjustments" at bounding box center [67, 72] width 41 height 5
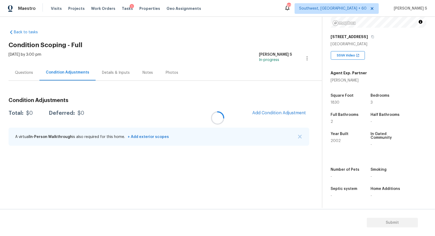
click at [71, 72] on div at bounding box center [217, 118] width 435 height 236
click at [294, 111] on span "Add Condition Adjustment" at bounding box center [279, 113] width 54 height 5
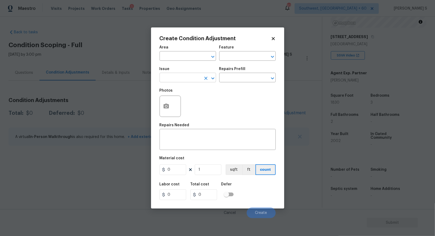
click at [180, 79] on input "text" at bounding box center [181, 78] width 42 height 8
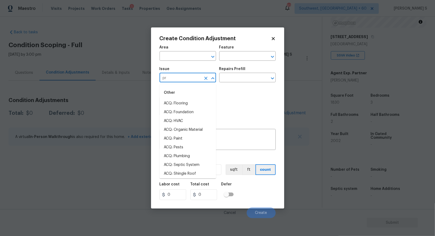
type input "pre"
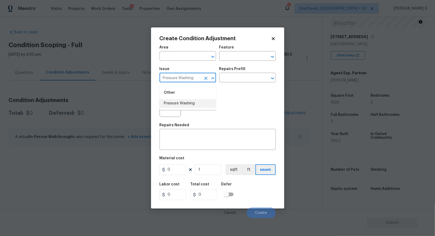
type input "Pressure Washing"
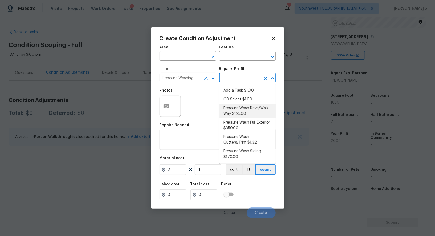
type input "Siding"
type textarea "Pressure wash the driveways/walkways as directed by the PM. Ensure that all deb…"
type input "125"
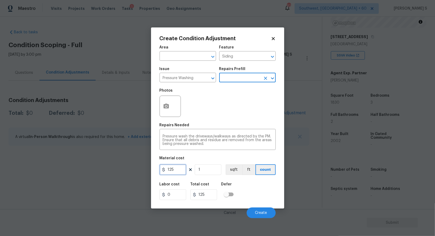
click at [178, 171] on input "125" at bounding box center [173, 169] width 27 height 11
type input "200"
click at [247, 202] on div "Labor cost 0 Total cost 200 Defer" at bounding box center [218, 191] width 116 height 24
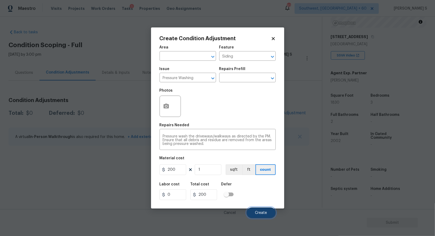
click at [259, 210] on button "Create" at bounding box center [261, 212] width 29 height 11
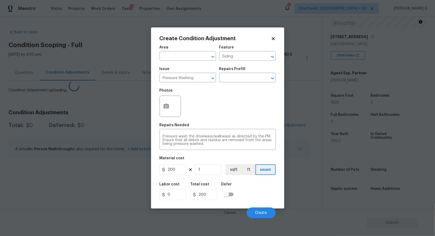
click at [68, 178] on body "Maestro Visits Projects Work Orders Tasks 1 Properties Geo Assignments 878 Sout…" at bounding box center [217, 118] width 435 height 236
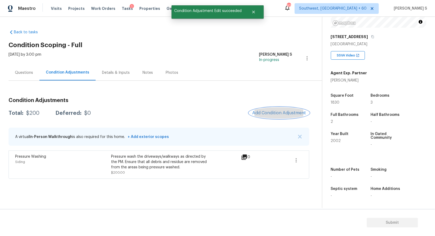
click at [282, 112] on span "Add Condition Adjustment" at bounding box center [279, 113] width 54 height 5
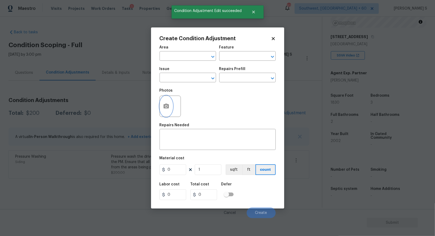
click at [166, 106] on icon "button" at bounding box center [166, 106] width 6 height 6
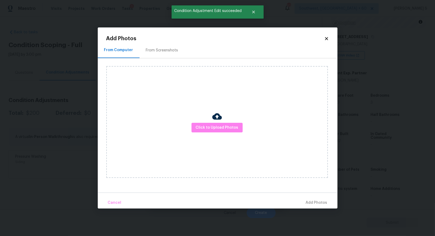
click at [157, 53] on div "From Screenshots" at bounding box center [162, 50] width 45 height 16
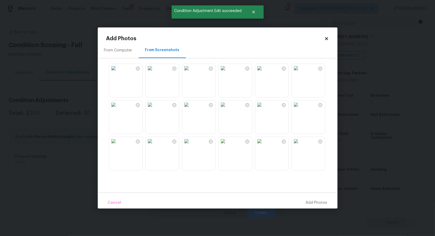
click at [264, 72] on img at bounding box center [259, 68] width 9 height 9
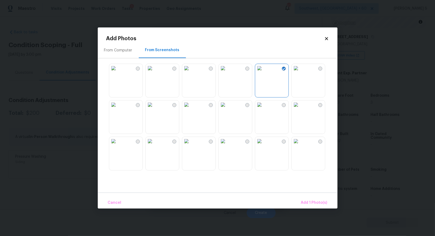
click at [264, 109] on img at bounding box center [259, 104] width 9 height 9
click at [300, 72] on img at bounding box center [296, 68] width 9 height 9
click at [220, 145] on img at bounding box center [223, 141] width 9 height 9
click at [191, 145] on img at bounding box center [186, 141] width 9 height 9
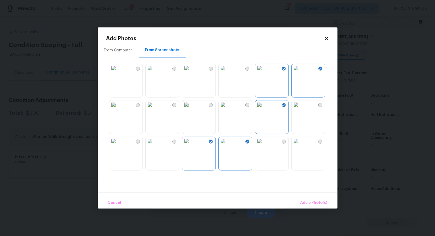
drag, startPoint x: 132, startPoint y: 115, endPoint x: 241, endPoint y: 115, distance: 109.7
click at [118, 109] on img at bounding box center [113, 104] width 9 height 9
click at [317, 201] on span "Add 6 Photo(s)" at bounding box center [313, 202] width 27 height 7
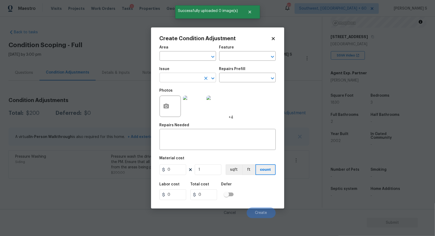
click at [183, 76] on input "text" at bounding box center [181, 78] width 42 height 8
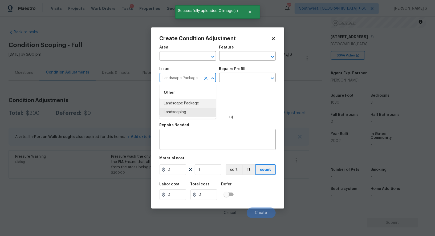
type input "Landscape Package"
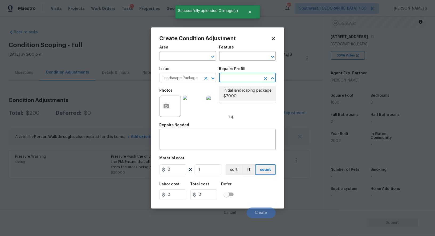
type input "Home Readiness Packages"
type textarea "Mowing of grass up to 6" in height. Mow, edge along driveways & sidewalks, trim…"
type input "70"
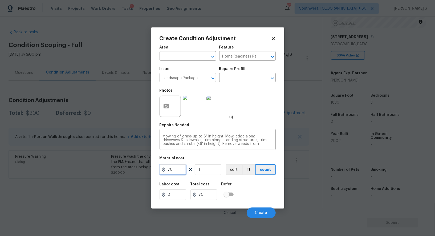
click at [179, 172] on input "70" at bounding box center [173, 169] width 27 height 11
type input "200"
click at [270, 200] on div "Labor cost 0 Total cost 200 Defer" at bounding box center [218, 191] width 116 height 24
click at [268, 212] on button "Create" at bounding box center [261, 212] width 29 height 11
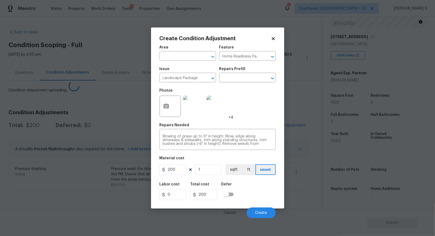
click at [40, 182] on body "Maestro Visits Projects Work Orders Tasks 1 Properties Geo Assignments 878 Sout…" at bounding box center [217, 118] width 435 height 236
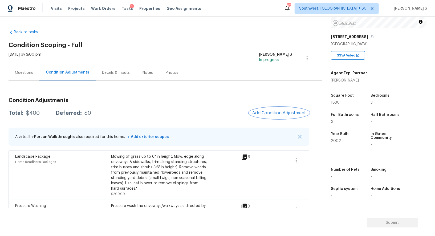
click at [279, 115] on span "Add Condition Adjustment" at bounding box center [279, 113] width 54 height 5
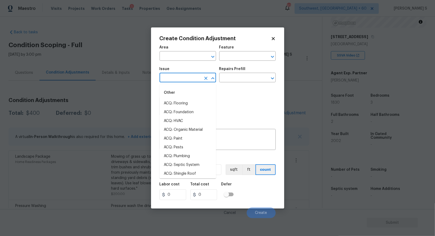
click at [170, 80] on input "text" at bounding box center [181, 78] width 42 height 8
type input "ACQ: Shingle Roof"
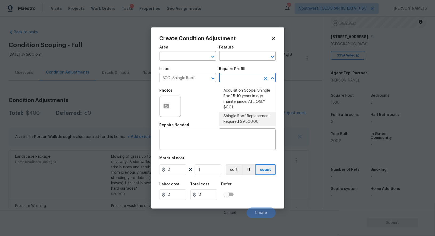
click at [245, 121] on li "Shingle Roof Replacement Required $9,500.00" at bounding box center [247, 119] width 56 height 14
type input "Acquisition"
type textarea "Acquisition Scope: Shingle Roof Replacement required."
type input "9500"
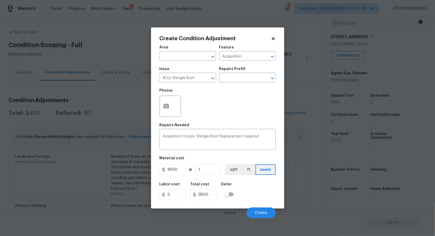
click at [262, 192] on div "Labor cost 0 Total cost 9500 Defer" at bounding box center [218, 191] width 116 height 24
click at [262, 213] on span "Create" at bounding box center [261, 213] width 12 height 4
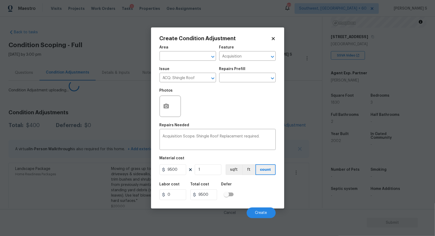
click at [78, 162] on body "Maestro Visits Projects Work Orders Tasks 1 Properties Geo Assignments 878 Sout…" at bounding box center [217, 118] width 435 height 236
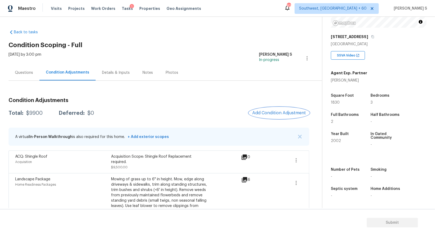
click at [266, 111] on span "Add Condition Adjustment" at bounding box center [279, 113] width 54 height 5
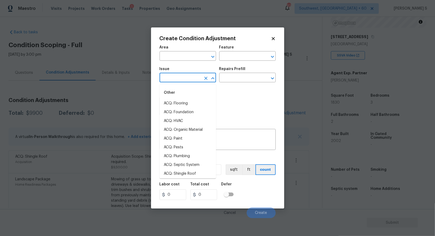
click at [183, 81] on input "text" at bounding box center [181, 78] width 42 height 8
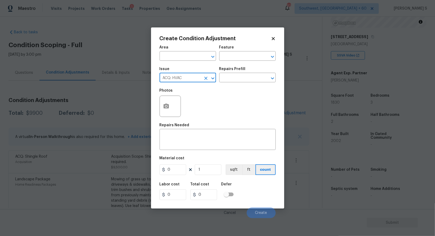
type input "ACQ: HVAC"
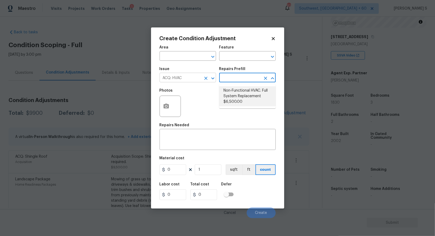
type input "Acquisition"
type textarea "Acquisition Scope: Full System Replacement"
type input "6500"
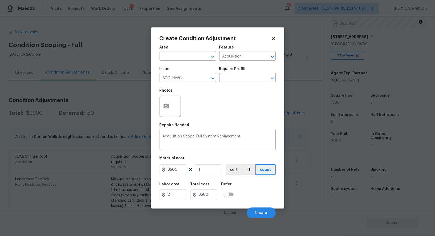
click at [258, 201] on div "Labor cost 0 Total cost 6500 Defer" at bounding box center [218, 191] width 116 height 24
click at [263, 212] on span "Create" at bounding box center [261, 213] width 12 height 4
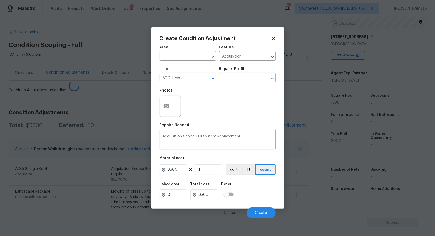
click at [55, 187] on body "Maestro Visits Projects Work Orders Tasks 1 Properties Geo Assignments 878 Sout…" at bounding box center [217, 118] width 435 height 236
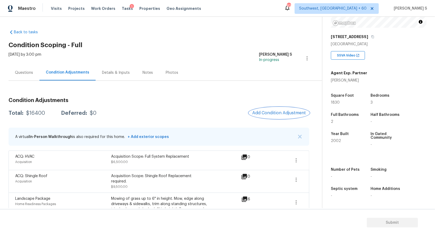
click at [284, 110] on button "Add Condition Adjustment" at bounding box center [279, 112] width 60 height 11
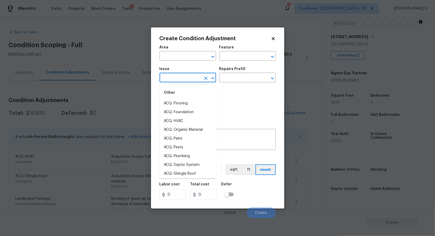
click at [178, 78] on input "text" at bounding box center [181, 78] width 42 height 8
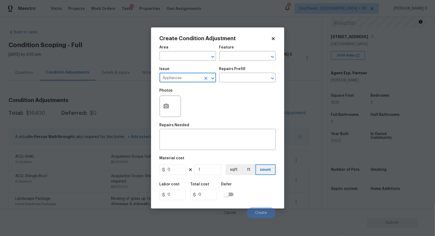
type input "Appliances"
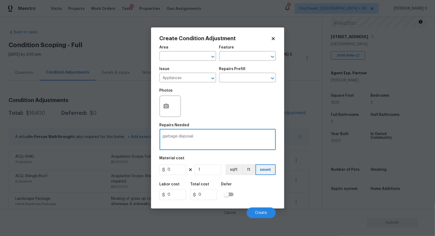
type textarea "garbage disposal"
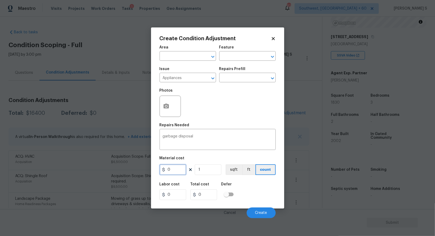
click at [182, 172] on input "0" at bounding box center [173, 169] width 27 height 11
type input "250"
click at [253, 196] on div "Labor cost 0 Total cost 250 Defer" at bounding box center [218, 191] width 116 height 24
click at [263, 210] on button "Create" at bounding box center [261, 212] width 29 height 11
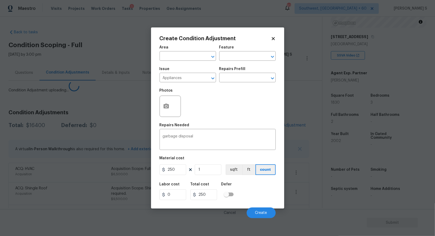
click at [21, 185] on body "Maestro Visits Projects Work Orders Tasks 1 Properties Geo Assignments 878 Sout…" at bounding box center [217, 118] width 435 height 236
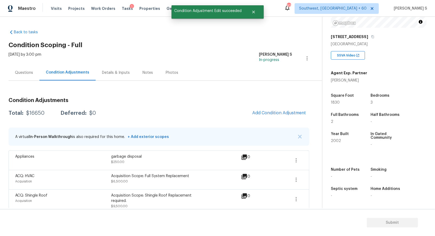
click at [290, 121] on div "Condition Adjustments Total: $16650 Deferred: $0 Add Condition Adjustment A vir…" at bounding box center [159, 191] width 301 height 196
click at [269, 110] on button "Add Condition Adjustment" at bounding box center [279, 112] width 60 height 11
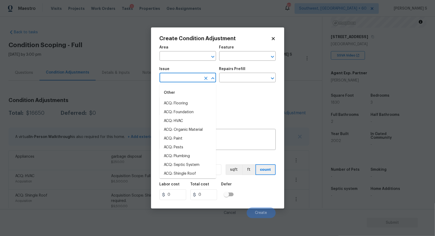
click at [175, 81] on input "text" at bounding box center [181, 78] width 42 height 8
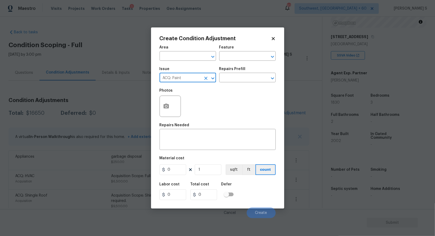
type input "ACQ: Paint"
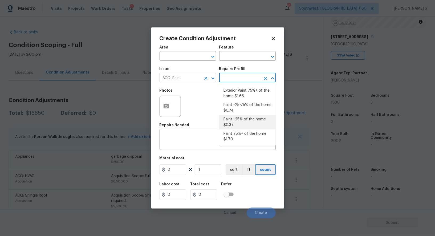
type input "Acquisition"
type textarea "Acquisition Scope: ~25% of the home needs interior paint"
type input "0.37"
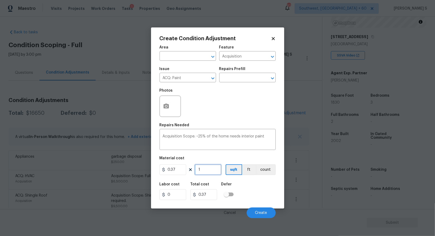
click at [205, 169] on input "1" at bounding box center [208, 169] width 27 height 11
type input "18"
type input "6.66"
type input "183"
type input "67.71"
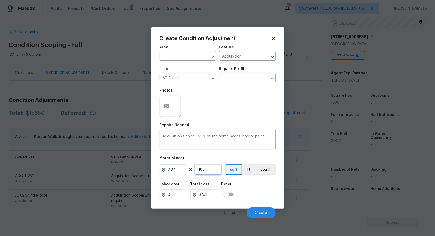
type input "1830"
type input "677.1"
type input "1830"
click at [270, 194] on div "Labor cost 0 Total cost 677.1 Defer" at bounding box center [218, 191] width 116 height 24
click at [213, 170] on input "1830" at bounding box center [208, 169] width 27 height 11
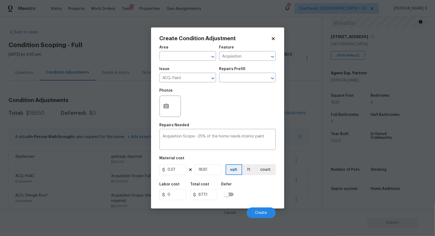
click at [251, 186] on div "Labor cost 0 Total cost 677.1 Defer" at bounding box center [218, 191] width 116 height 24
click at [260, 211] on span "Create" at bounding box center [261, 213] width 12 height 4
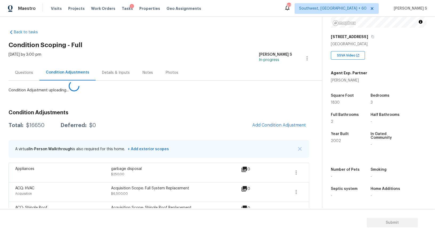
click at [81, 199] on body "Maestro Visits Projects Work Orders Tasks 1 Properties Geo Assignments 878 Sout…" at bounding box center [217, 118] width 435 height 236
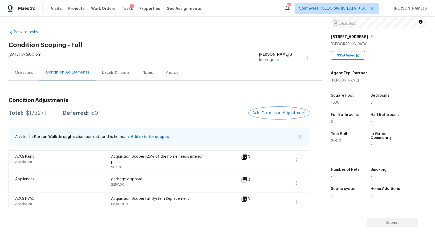
click at [274, 114] on span "Add Condition Adjustment" at bounding box center [279, 113] width 54 height 5
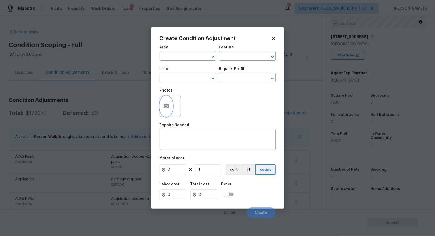
click at [168, 104] on icon "button" at bounding box center [166, 106] width 6 height 6
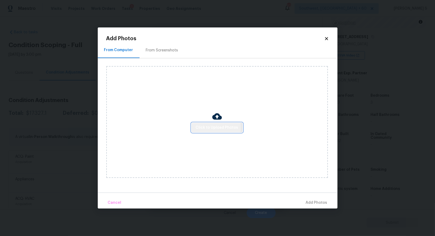
click at [215, 127] on span "Click to Upload Photos" at bounding box center [217, 127] width 43 height 7
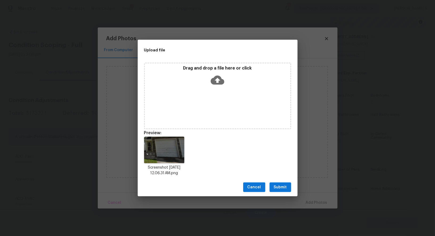
click at [277, 187] on span "Submit" at bounding box center [280, 187] width 13 height 7
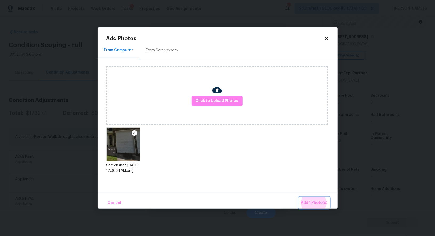
click at [299, 197] on button "Add 1 Photo(s)" at bounding box center [314, 202] width 31 height 11
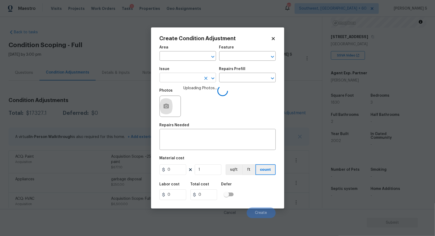
click at [193, 81] on input "text" at bounding box center [181, 78] width 42 height 8
type input "Exterior Garage Door"
type input "pab"
type input "ne"
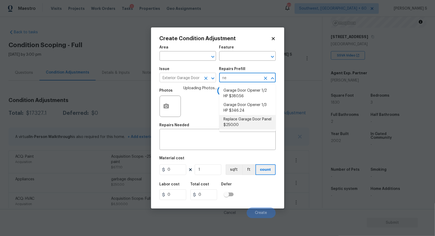
type input "Interior Door"
type textarea "Remove the existing damaged garage door panel and replace with a new garage doo…"
type input "250"
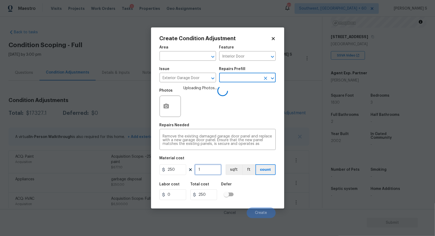
click at [209, 173] on input "1" at bounding box center [208, 169] width 27 height 11
type input "2"
type input "500"
type input "2"
click at [264, 197] on div "Labor cost 0 Total cost 500 Defer" at bounding box center [218, 191] width 116 height 24
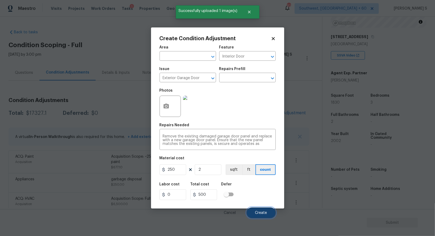
click at [260, 214] on span "Create" at bounding box center [261, 213] width 12 height 4
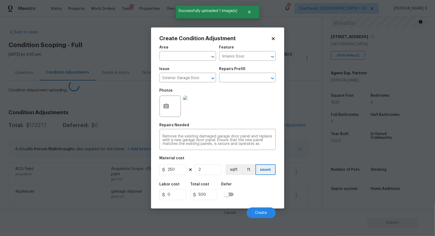
click at [109, 165] on body "Maestro Visits Projects Work Orders Tasks 1 Properties Geo Assignments 878 Sout…" at bounding box center [217, 118] width 435 height 236
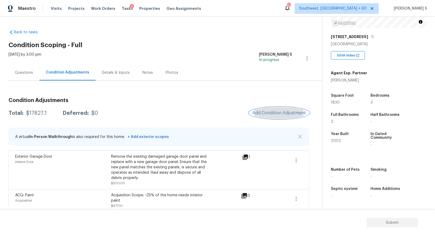
click at [274, 113] on span "Add Condition Adjustment" at bounding box center [279, 113] width 54 height 5
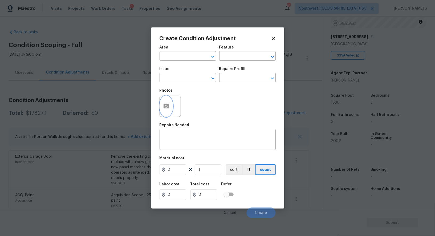
click at [170, 102] on button "button" at bounding box center [166, 106] width 13 height 21
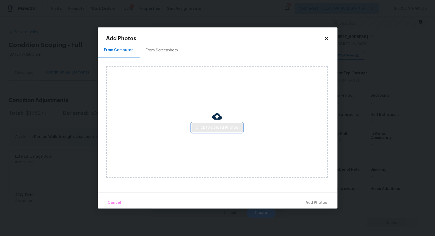
click at [232, 125] on span "Click to Upload Photos" at bounding box center [217, 127] width 43 height 7
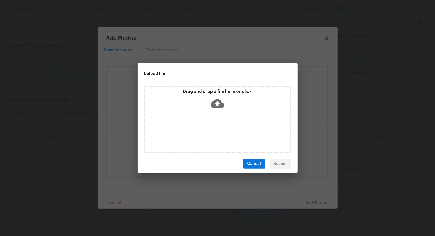
click at [217, 112] on div "Drag and drop a file here or click" at bounding box center [217, 119] width 147 height 67
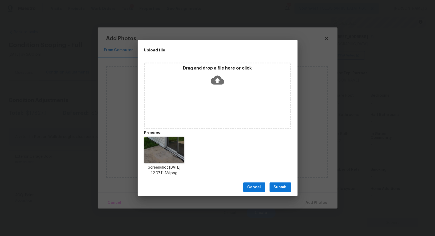
click at [286, 185] on span "Submit" at bounding box center [280, 187] width 13 height 7
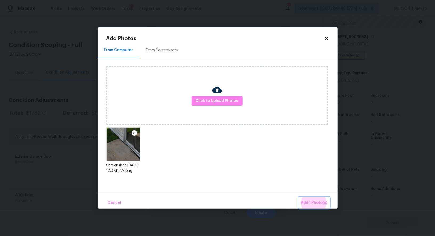
click at [299, 197] on button "Add 1 Photo(s)" at bounding box center [314, 202] width 31 height 11
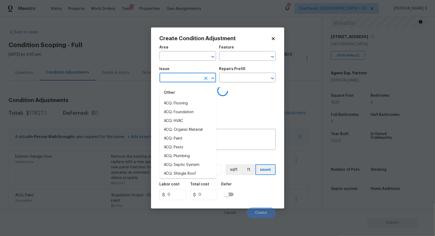
click at [190, 76] on input "text" at bounding box center [181, 78] width 42 height 8
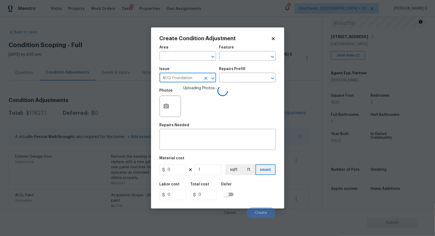
type input "ACQ: Foundation"
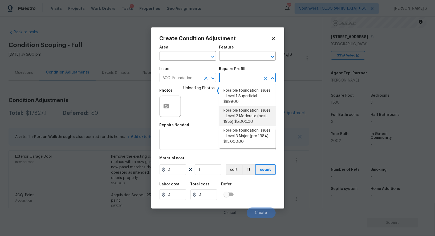
type input "Acquisition"
type textarea "Possible foundation issues - Level 2 Moderate: Disclaimer: This is NOT a techni…"
type input "5000"
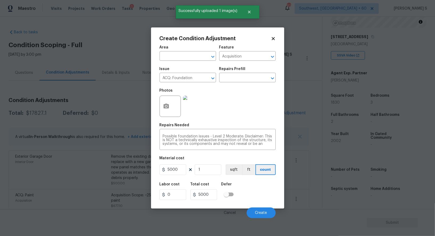
click at [267, 193] on div "Labor cost 0 Total cost 5000 Defer" at bounding box center [218, 191] width 116 height 24
click at [267, 215] on span "Create" at bounding box center [261, 213] width 12 height 4
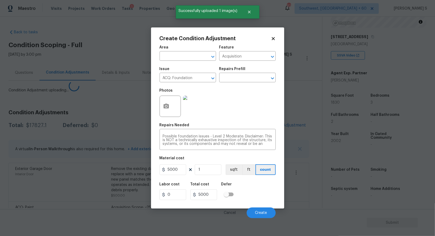
click at [127, 202] on body "Maestro Visits Projects Work Orders Tasks 1 Properties Geo Assignments 878 Sout…" at bounding box center [217, 118] width 435 height 236
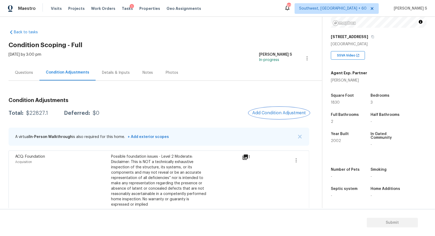
click at [267, 111] on span "Add Condition Adjustment" at bounding box center [279, 113] width 54 height 5
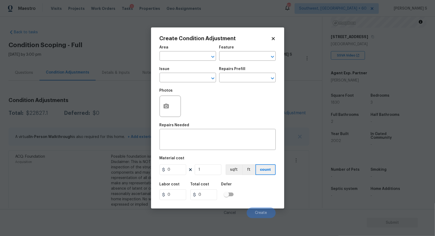
drag, startPoint x: 159, startPoint y: 109, endPoint x: 227, endPoint y: 129, distance: 71.5
click at [159, 109] on div "Create Condition Adjustment Area ​ Feature ​ Issue ​ Repairs Prefill ​ Photos R…" at bounding box center [217, 117] width 133 height 181
click at [189, 76] on input "text" at bounding box center [181, 78] width 42 height 8
drag, startPoint x: 229, startPoint y: 120, endPoint x: 160, endPoint y: 116, distance: 69.1
click at [228, 120] on div "Photos" at bounding box center [218, 102] width 116 height 35
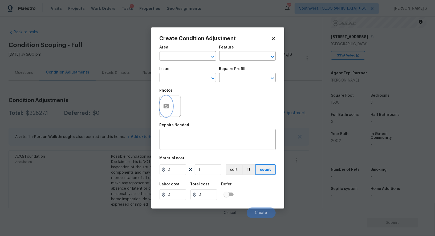
click at [161, 110] on button "button" at bounding box center [166, 106] width 13 height 21
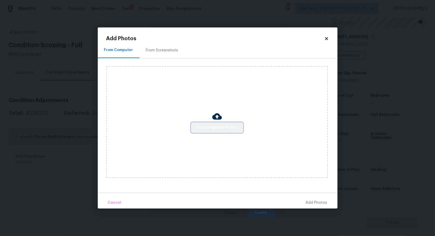
click at [222, 126] on span "Click to Upload Photos" at bounding box center [217, 127] width 43 height 7
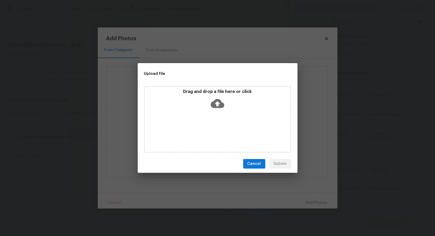
click at [222, 126] on div "Drag and drop a file here or click" at bounding box center [217, 119] width 147 height 67
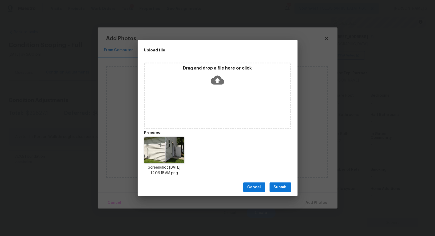
click at [286, 185] on span "Submit" at bounding box center [280, 187] width 13 height 7
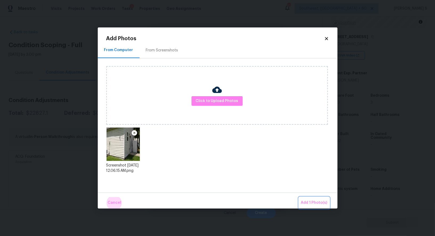
click at [299, 197] on button "Add 1 Photo(s)" at bounding box center [314, 202] width 31 height 11
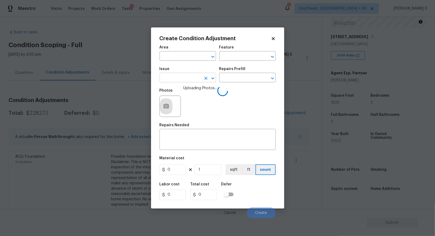
click at [186, 75] on input "text" at bounding box center [181, 78] width 42 height 8
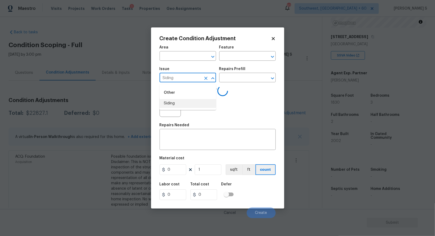
type input "Siding"
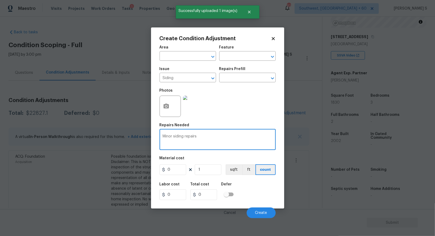
type textarea "Minor siding repairs"
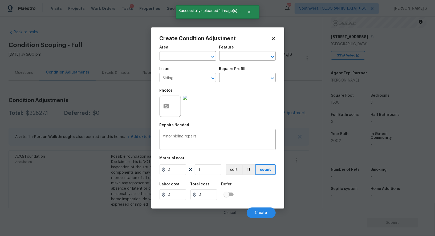
click at [173, 176] on figure "Material cost 0 1 sqft ft count" at bounding box center [218, 166] width 116 height 20
click at [173, 175] on input "0" at bounding box center [173, 169] width 27 height 11
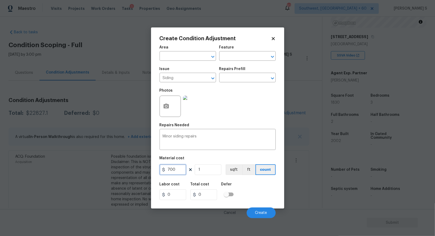
type input "700"
drag, startPoint x: 260, startPoint y: 198, endPoint x: 274, endPoint y: 201, distance: 13.8
click at [260, 198] on div "Labor cost 0 Total cost 700 Defer" at bounding box center [218, 191] width 116 height 24
click at [267, 214] on span "Create" at bounding box center [261, 213] width 12 height 4
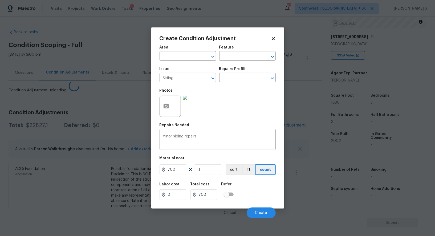
drag, startPoint x: 89, startPoint y: 196, endPoint x: 187, endPoint y: 194, distance: 98.0
click at [89, 195] on body "Maestro Visits Projects Work Orders Tasks 1 Properties Geo Assignments 878 Sout…" at bounding box center [217, 118] width 435 height 236
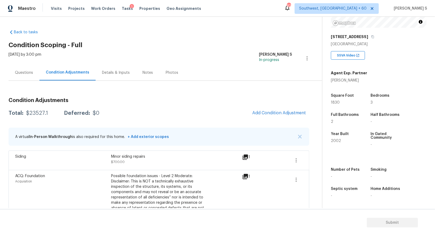
click at [30, 76] on div "Questions" at bounding box center [24, 73] width 31 height 16
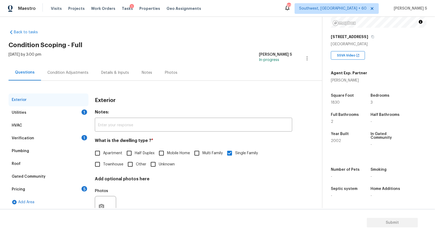
click at [67, 107] on div "Utilities 1" at bounding box center [49, 112] width 80 height 13
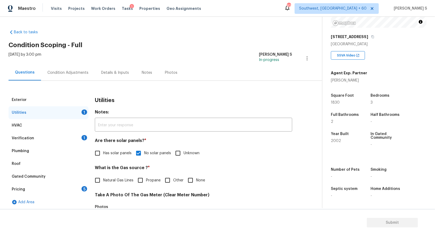
click at [103, 154] on input "Has solar panels" at bounding box center [97, 153] width 11 height 11
checkbox input "true"
click at [136, 152] on input "No solar panels" at bounding box center [138, 153] width 11 height 11
checkbox input "true"
checkbox input "false"
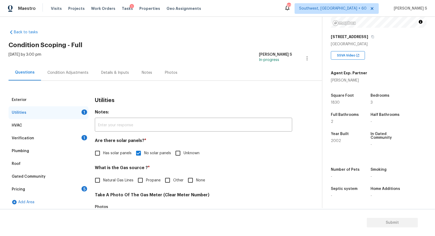
click at [109, 181] on span "Natural Gas Lines" at bounding box center [118, 181] width 30 height 6
click at [103, 181] on input "Natural Gas Lines" at bounding box center [97, 180] width 11 height 11
checkbox input "true"
click at [67, 131] on div "HVAC" at bounding box center [49, 125] width 80 height 13
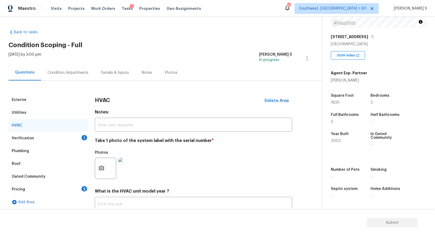
click at [77, 140] on div "Verification 1" at bounding box center [49, 138] width 80 height 13
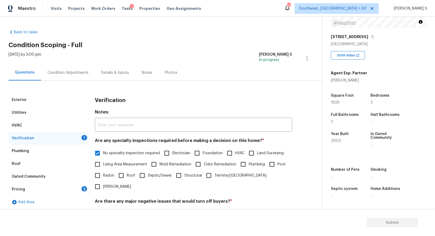
scroll to position [68, 0]
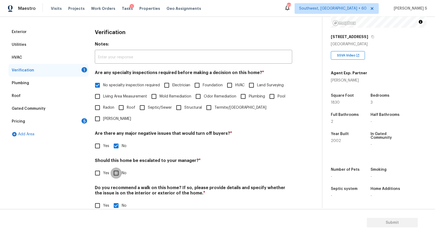
click at [119, 168] on input "No" at bounding box center [116, 173] width 11 height 11
checkbox input "true"
click at [82, 115] on div "Gated Community" at bounding box center [49, 108] width 80 height 13
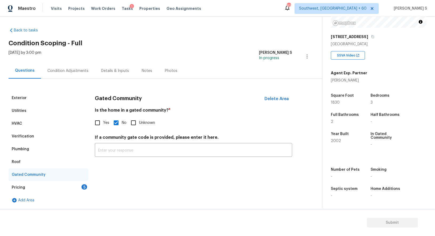
click at [86, 185] on div "5" at bounding box center [84, 186] width 6 height 5
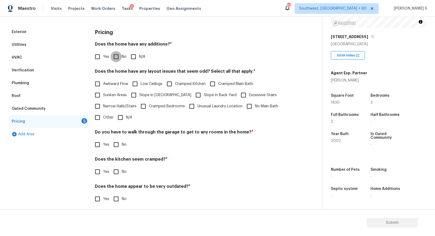
click at [119, 53] on input "No" at bounding box center [116, 56] width 11 height 11
checkbox input "true"
click at [119, 146] on input "No" at bounding box center [116, 144] width 11 height 11
checkbox input "true"
click at [111, 166] on input "No" at bounding box center [116, 171] width 11 height 11
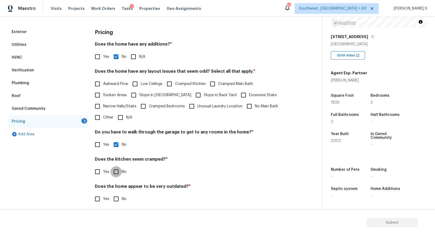
checkbox input "true"
click at [111, 194] on input "No" at bounding box center [116, 199] width 11 height 11
checkbox input "true"
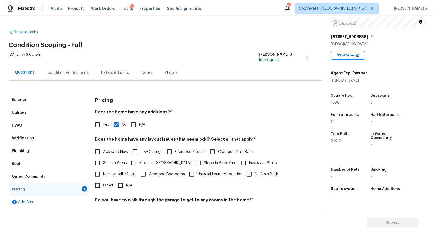
click at [68, 73] on div "Condition Adjustments" at bounding box center [67, 72] width 41 height 5
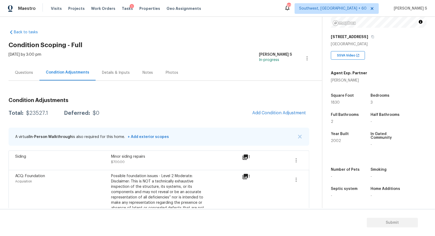
click at [272, 111] on span "Add Condition Adjustment" at bounding box center [279, 113] width 54 height 5
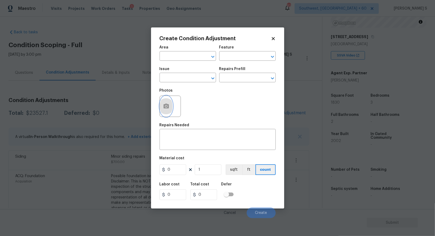
click at [165, 111] on button "button" at bounding box center [166, 106] width 13 height 21
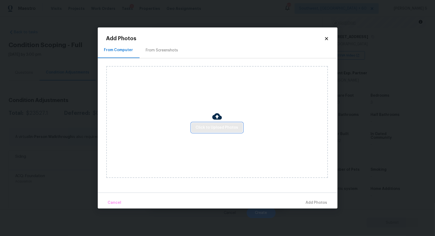
click at [210, 126] on span "Click to Upload Photos" at bounding box center [217, 127] width 43 height 7
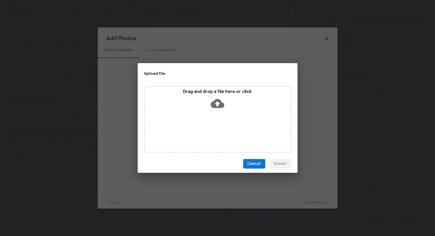
click at [210, 126] on div "Drag and drop a file here or click" at bounding box center [217, 119] width 147 height 67
